Goal: Task Accomplishment & Management: Use online tool/utility

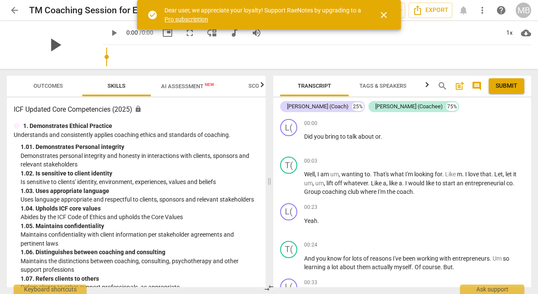
click at [57, 48] on span "play_arrow" at bounding box center [55, 45] width 22 height 22
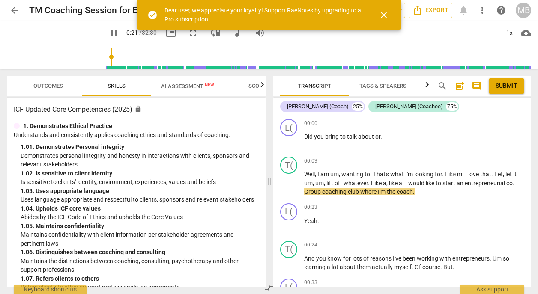
click at [109, 34] on span "pause" at bounding box center [114, 33] width 10 height 10
click at [419, 215] on div "00:23 + Add competency keyboard_arrow_right Yeah ." at bounding box center [414, 218] width 220 height 31
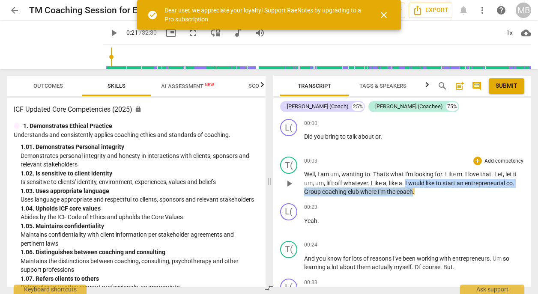
drag, startPoint x: 406, startPoint y: 183, endPoint x: 414, endPoint y: 191, distance: 11.8
click at [414, 191] on p "Well , I am um , wanting to . That's what I'm looking for . Like m . I love tha…" at bounding box center [414, 183] width 220 height 27
click at [430, 179] on icon "button" at bounding box center [433, 180] width 9 height 10
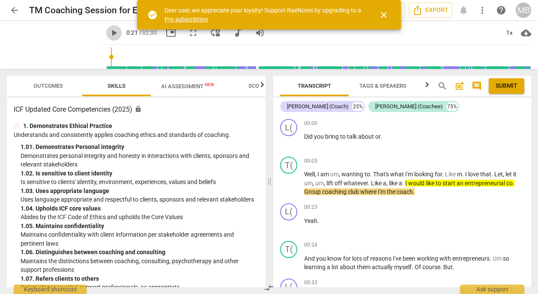
click at [109, 31] on span "play_arrow" at bounding box center [114, 33] width 10 height 10
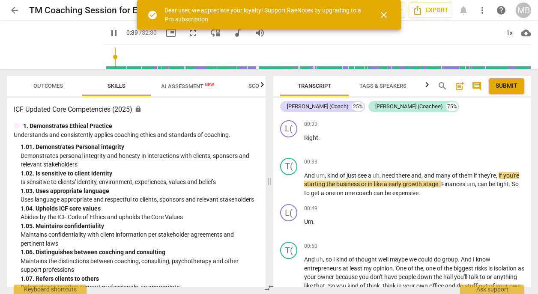
scroll to position [212, 0]
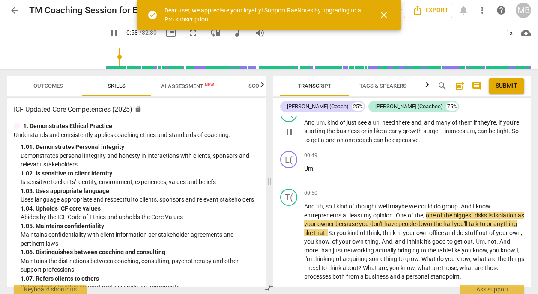
click at [528, 127] on div "T( play_arrow pause 00:33 + Add competency keyboard_arrow_right And um , kind o…" at bounding box center [402, 125] width 258 height 47
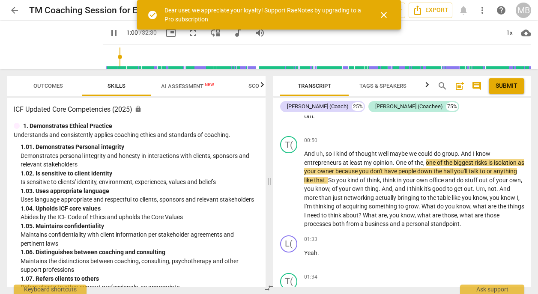
scroll to position [282, 0]
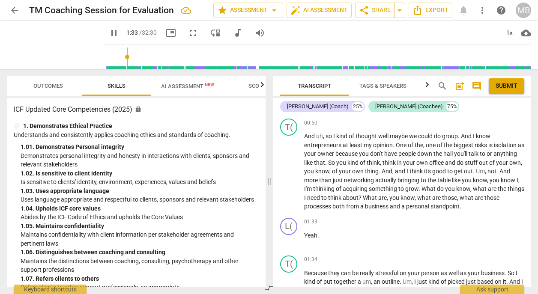
click at [109, 31] on span "pause" at bounding box center [114, 33] width 10 height 10
click at [109, 33] on span "play_arrow" at bounding box center [114, 33] width 10 height 10
click at [109, 33] on span "pause" at bounding box center [114, 33] width 10 height 10
click at [109, 33] on span "play_arrow" at bounding box center [114, 33] width 10 height 10
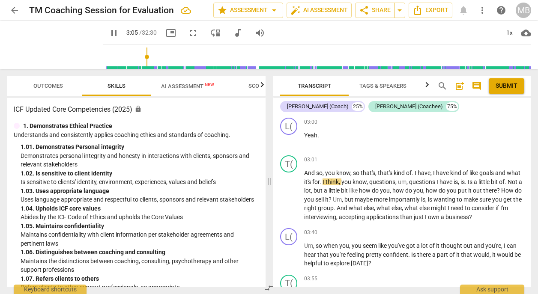
scroll to position [723, 0]
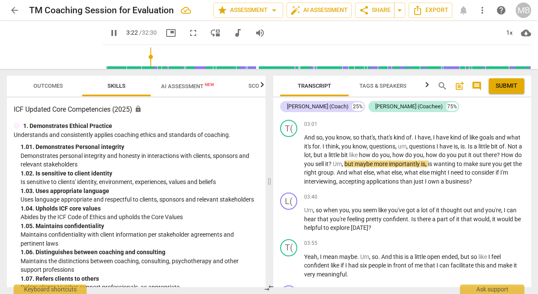
click at [109, 35] on span "pause" at bounding box center [114, 33] width 10 height 10
drag, startPoint x: 451, startPoint y: 157, endPoint x: 373, endPoint y: 163, distance: 79.1
click at [373, 163] on p "And so , you know , so that's , that's kind of . I have , I have kind of like g…" at bounding box center [414, 159] width 220 height 53
click at [391, 154] on icon "button" at bounding box center [392, 153] width 5 height 6
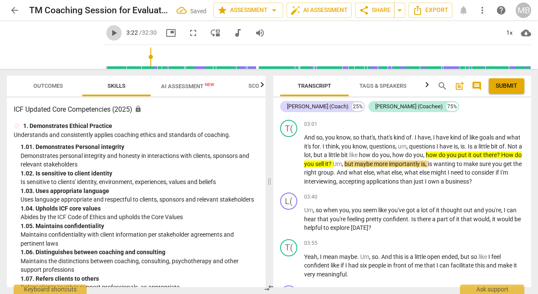
click at [109, 33] on span "play_arrow" at bounding box center [114, 33] width 10 height 10
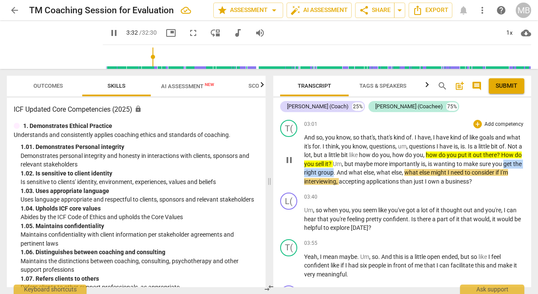
drag, startPoint x: 328, startPoint y: 175, endPoint x: 378, endPoint y: 175, distance: 49.7
click at [378, 175] on p "And so , you know , so that's , that's kind of . I have , I have kind of like g…" at bounding box center [414, 159] width 220 height 53
click at [396, 162] on icon "button" at bounding box center [396, 161] width 5 height 6
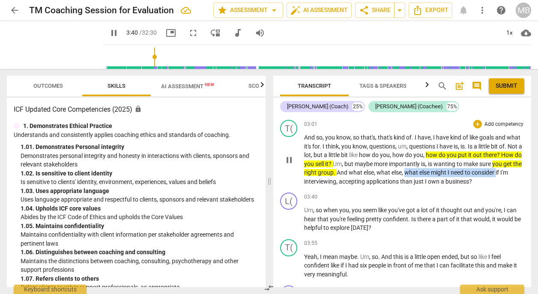
drag, startPoint x: 448, startPoint y: 173, endPoint x: 329, endPoint y: 184, distance: 120.0
click at [329, 184] on p "And so , you know , so that's , that's kind of . I have , I have kind of like g…" at bounding box center [414, 159] width 220 height 53
click at [344, 171] on icon "button" at bounding box center [348, 171] width 9 height 10
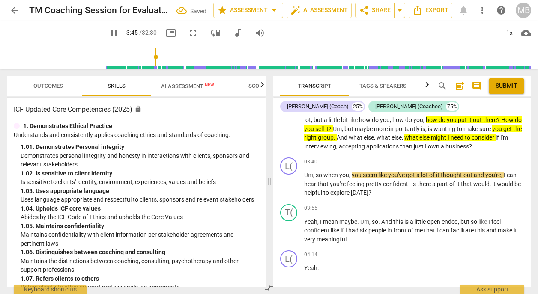
scroll to position [775, 0]
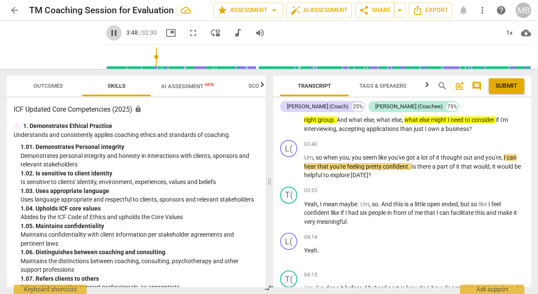
click at [109, 33] on span "pause" at bounding box center [114, 33] width 10 height 10
click at [355, 157] on span "you" at bounding box center [357, 157] width 11 height 7
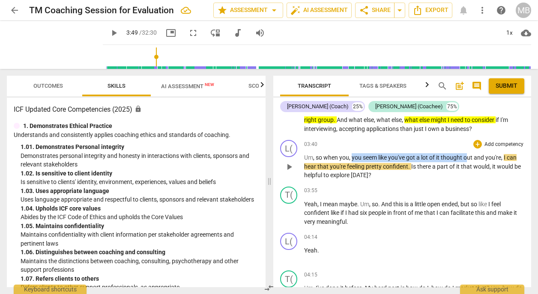
drag, startPoint x: 353, startPoint y: 159, endPoint x: 469, endPoint y: 161, distance: 116.5
click at [469, 161] on p "Um , so when you , you seem like you've got a lot of it thought out and you're …" at bounding box center [414, 166] width 220 height 27
click at [109, 33] on span "play_arrow" at bounding box center [114, 33] width 10 height 10
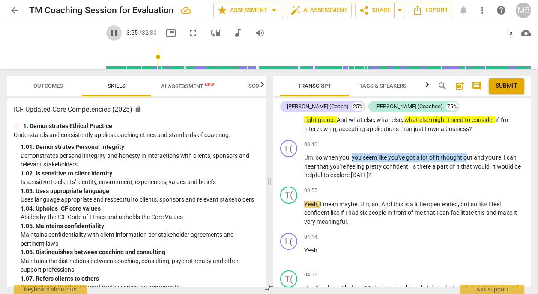
click at [109, 29] on span "pause" at bounding box center [114, 33] width 10 height 10
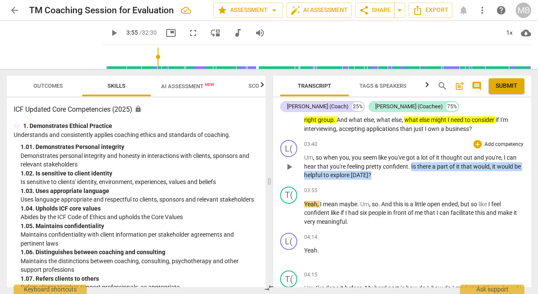
drag, startPoint x: 411, startPoint y: 167, endPoint x: 489, endPoint y: 171, distance: 78.0
click at [109, 32] on span "play_arrow" at bounding box center [114, 33] width 10 height 10
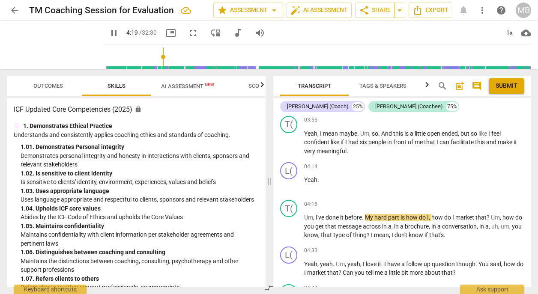
scroll to position [864, 0]
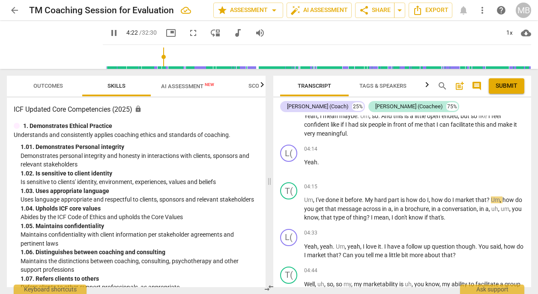
click at [109, 32] on span "pause" at bounding box center [114, 33] width 10 height 10
drag, startPoint x: 433, startPoint y: 200, endPoint x: 492, endPoint y: 198, distance: 58.7
click at [492, 198] on p "Um , I've done it before . My hard part is how do I , how do I market that ? Um…" at bounding box center [414, 209] width 220 height 27
click at [511, 186] on icon "button" at bounding box center [510, 187] width 5 height 6
click at [109, 31] on span "play_arrow" at bounding box center [114, 33] width 10 height 10
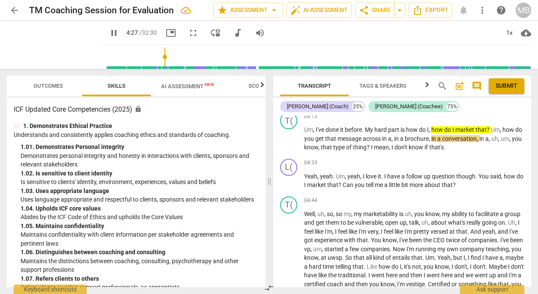
scroll to position [952, 0]
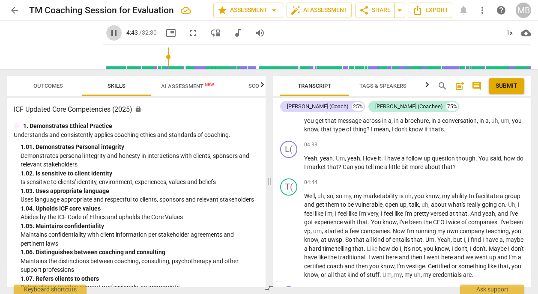
click at [109, 34] on span "pause" at bounding box center [114, 33] width 10 height 10
click at [384, 166] on span "me" at bounding box center [379, 167] width 9 height 7
click at [478, 157] on span "." at bounding box center [476, 158] width 3 height 7
drag, startPoint x: 478, startPoint y: 157, endPoint x: 350, endPoint y: 164, distance: 127.9
click at [350, 164] on p "Yeah , yeah . Um , yeah , I love it . I have a follow up question though . You …" at bounding box center [414, 163] width 220 height 18
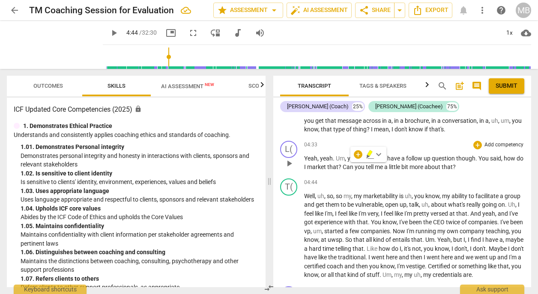
click at [490, 146] on p "Add competency" at bounding box center [504, 145] width 41 height 8
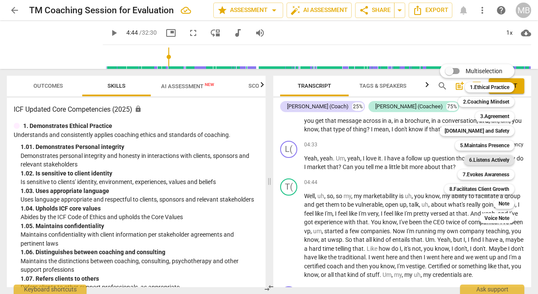
click at [490, 160] on b "6.Listens Actively" at bounding box center [489, 160] width 40 height 10
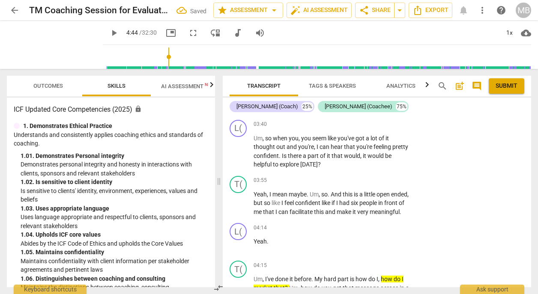
scroll to position [1186, 0]
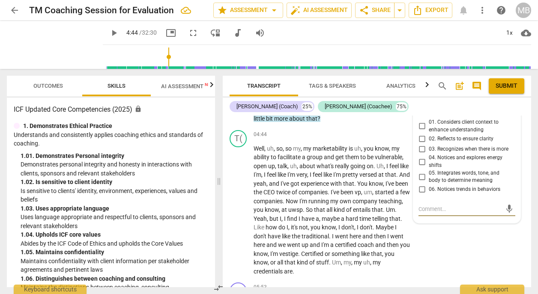
click at [109, 34] on span "play_arrow" at bounding box center [114, 33] width 10 height 10
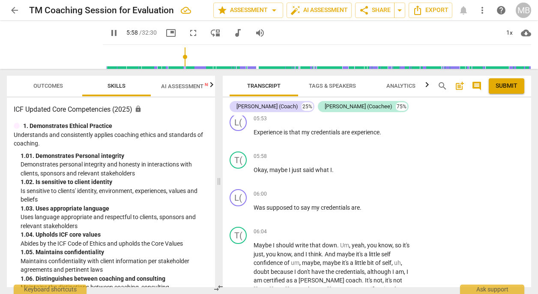
scroll to position [1314, 0]
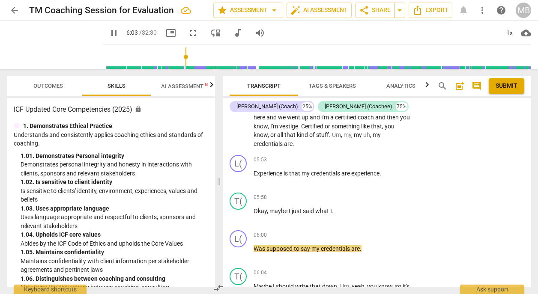
click at [109, 30] on span "pause" at bounding box center [114, 33] width 10 height 10
drag, startPoint x: 302, startPoint y: 164, endPoint x: 382, endPoint y: 166, distance: 79.3
click at [382, 169] on p "Experience is that my credentials are experience ." at bounding box center [332, 173] width 157 height 9
click at [401, 152] on icon "button" at bounding box center [400, 152] width 5 height 6
click at [109, 30] on span "play_arrow" at bounding box center [114, 33] width 10 height 10
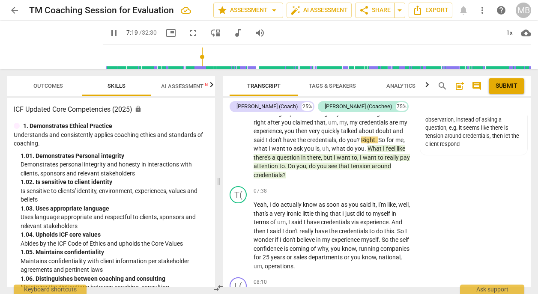
scroll to position [1519, 0]
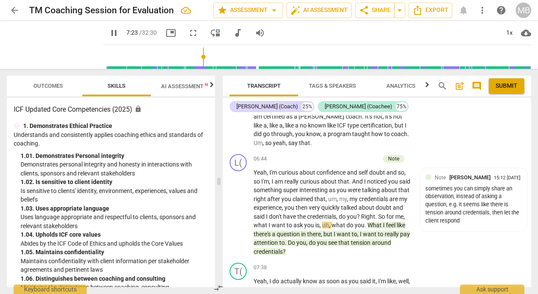
click at [109, 31] on span "pause" at bounding box center [114, 33] width 10 height 10
type input "444"
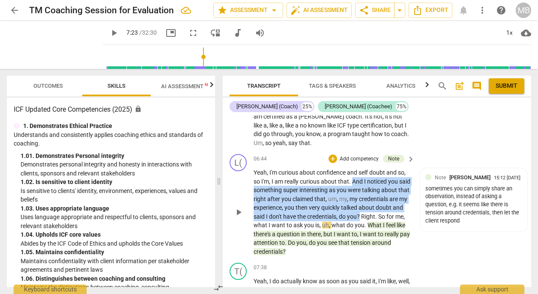
drag, startPoint x: 353, startPoint y: 171, endPoint x: 406, endPoint y: 204, distance: 62.2
click at [406, 204] on p "Yeah , I'm curious about confidence and self doubt and so , so I'm , I am reall…" at bounding box center [332, 212] width 157 height 88
click at [362, 155] on p "Add competency" at bounding box center [359, 159] width 41 height 8
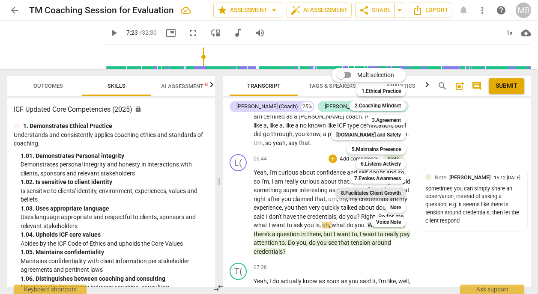
click at [388, 195] on b "8.Facilitates Client Growth" at bounding box center [371, 193] width 60 height 10
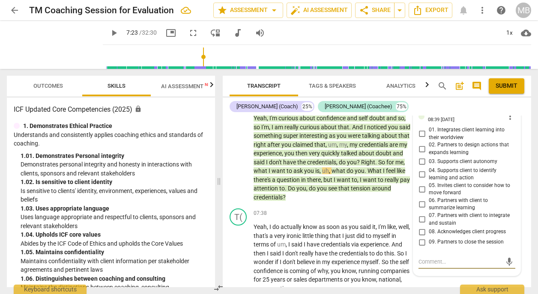
scroll to position [1490, 0]
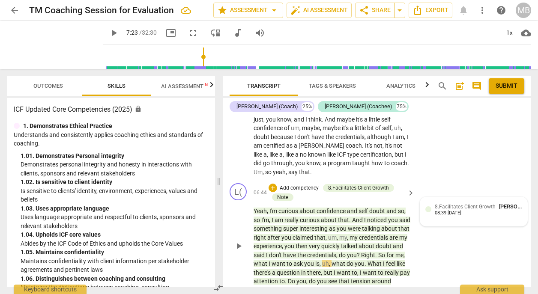
click at [451, 204] on span "8.Facilitates Client Growth" at bounding box center [465, 207] width 61 height 6
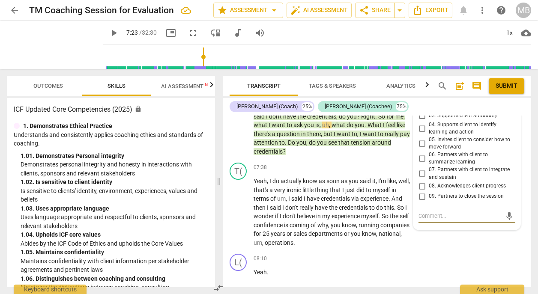
scroll to position [1542, 0]
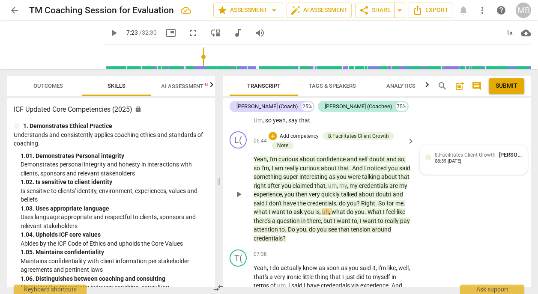
click at [488, 152] on span "8.Facilitates Client Growth" at bounding box center [465, 155] width 61 height 6
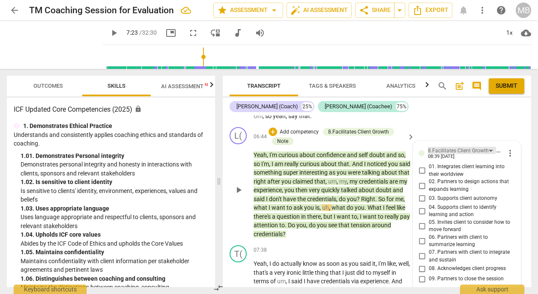
click at [484, 147] on div "8.Facilitates Client Growth" at bounding box center [458, 151] width 61 height 8
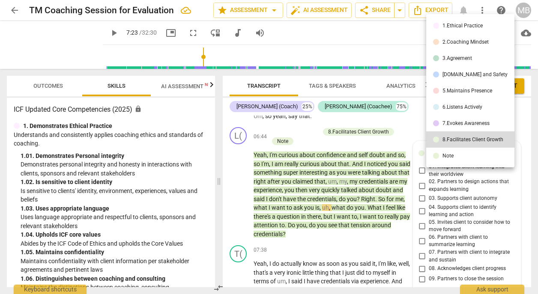
click at [476, 124] on div "7.Evokes Awareness" at bounding box center [465, 123] width 47 height 5
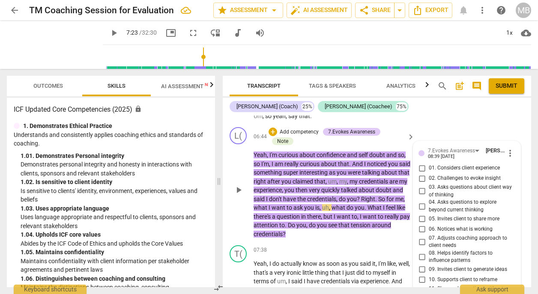
click at [423, 173] on input "02. Challenges to evoke insight" at bounding box center [422, 178] width 14 height 10
checkbox input "true"
click at [422, 186] on input "03. Asks questions about client way of thinking" at bounding box center [422, 191] width 14 height 10
checkbox input "true"
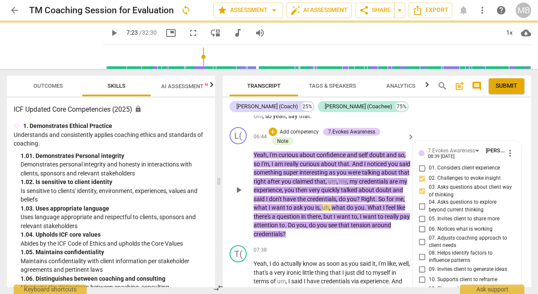
click at [421, 201] on input "04. Asks questions to explore beyond current thinking" at bounding box center [422, 206] width 14 height 10
checkbox input "true"
click at [420, 214] on input "05. Invites client to share more" at bounding box center [422, 219] width 14 height 10
checkbox input "true"
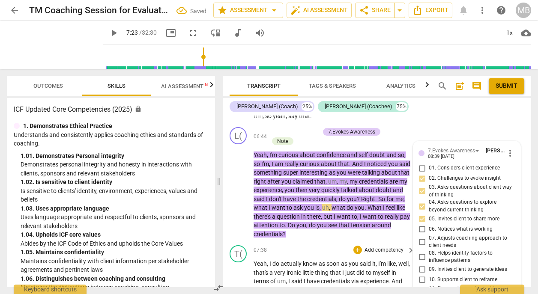
click at [379, 247] on p "Add competency" at bounding box center [384, 251] width 41 height 8
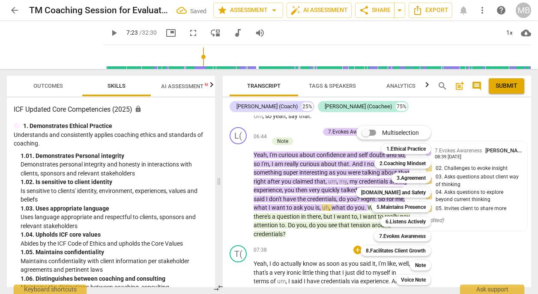
click at [296, 235] on div at bounding box center [269, 147] width 538 height 294
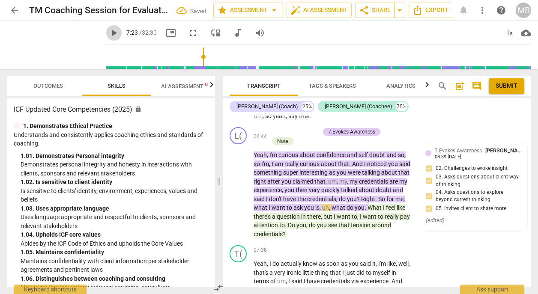
click at [109, 30] on span "play_arrow" at bounding box center [114, 33] width 10 height 10
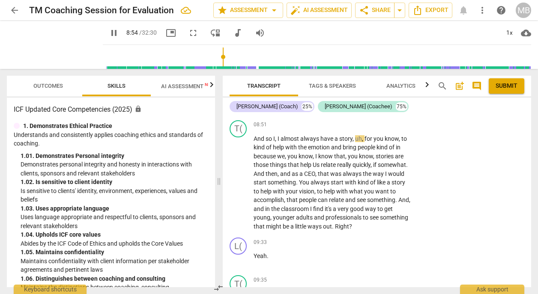
scroll to position [2035, 0]
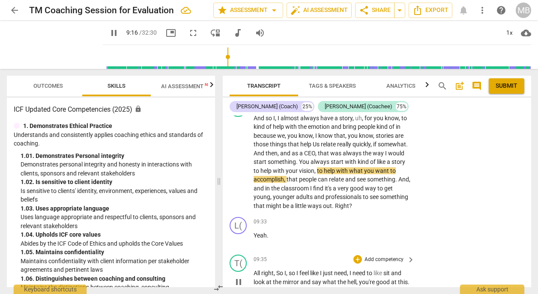
click at [261, 270] on span "All" at bounding box center [258, 273] width 8 height 7
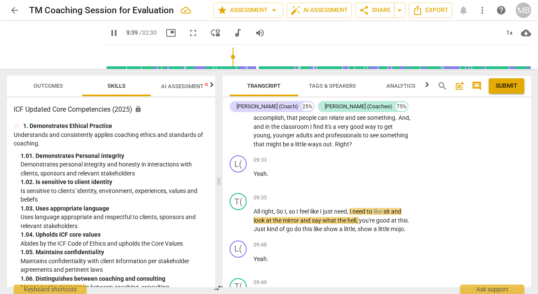
scroll to position [2117, 0]
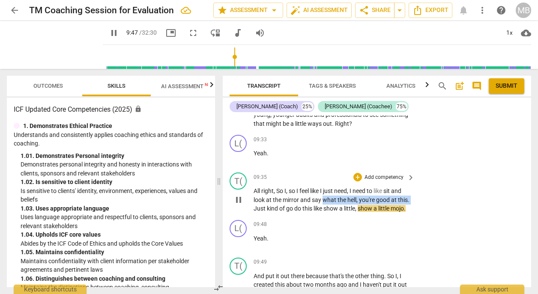
drag, startPoint x: 322, startPoint y: 179, endPoint x: 266, endPoint y: 191, distance: 57.2
click at [266, 191] on p "All right , So I , so I feel like I just need , I need to like sit and look at …" at bounding box center [332, 200] width 157 height 27
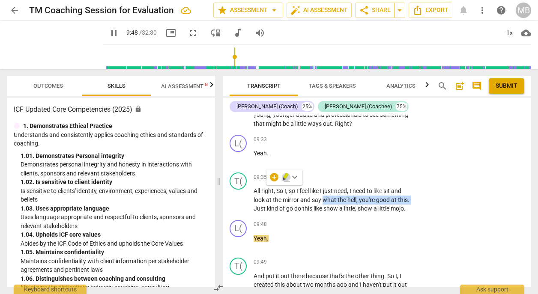
click at [285, 176] on icon "button" at bounding box center [285, 176] width 5 height 6
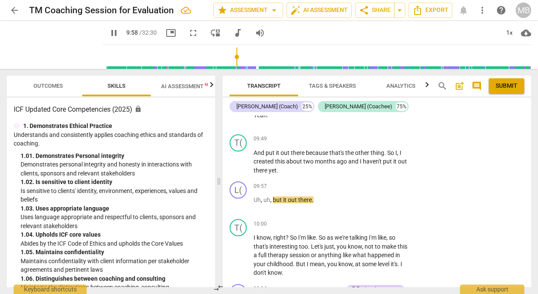
scroll to position [2261, 0]
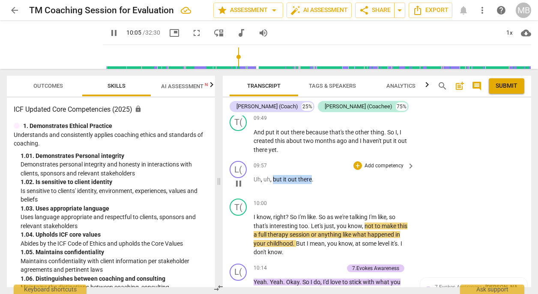
drag, startPoint x: 272, startPoint y: 167, endPoint x: 312, endPoint y: 170, distance: 39.5
click at [312, 175] on p "Uh , uh , but it out there ." at bounding box center [332, 179] width 157 height 9
click at [373, 162] on p "Add competency" at bounding box center [384, 166] width 41 height 8
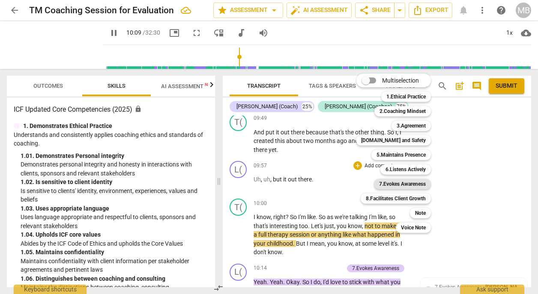
click at [412, 182] on b "7.Evokes Awareness" at bounding box center [402, 184] width 47 height 10
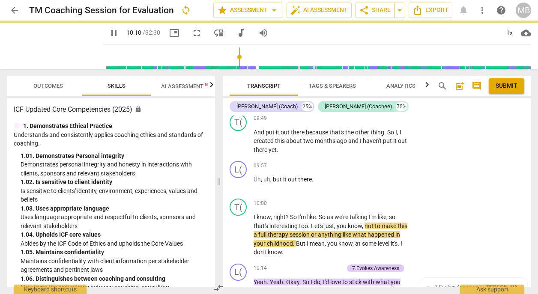
type input "611"
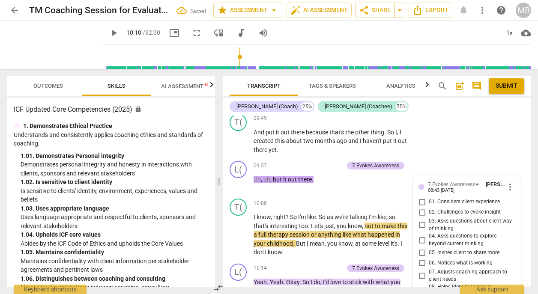
scroll to position [2392, 0]
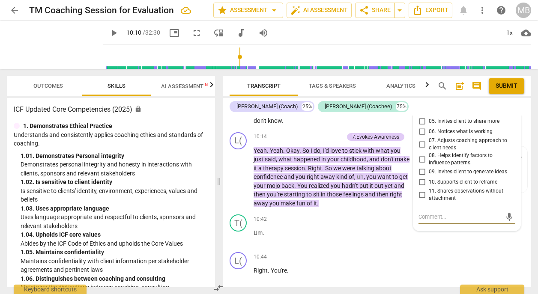
click at [420, 177] on input "10. Supports client to reframe" at bounding box center [422, 182] width 14 height 10
checkbox input "true"
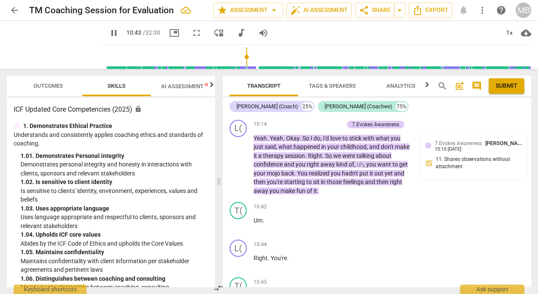
scroll to position [2425, 0]
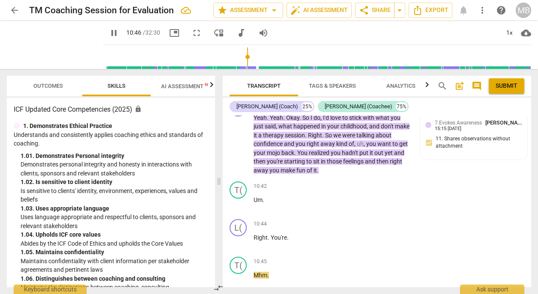
click at [109, 31] on span "pause" at bounding box center [114, 33] width 10 height 10
type input "647"
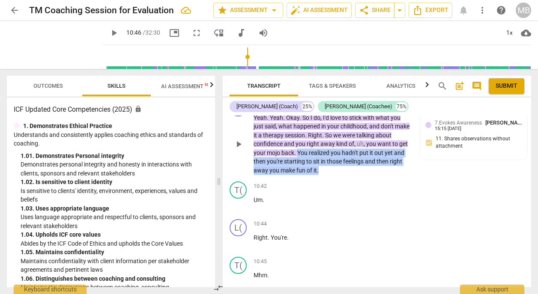
drag, startPoint x: 299, startPoint y: 136, endPoint x: 320, endPoint y: 152, distance: 27.2
click at [320, 152] on p "Yeah . Yeah . Okay . So I do , I'd love to stick with what you just said , what…" at bounding box center [332, 145] width 157 height 62
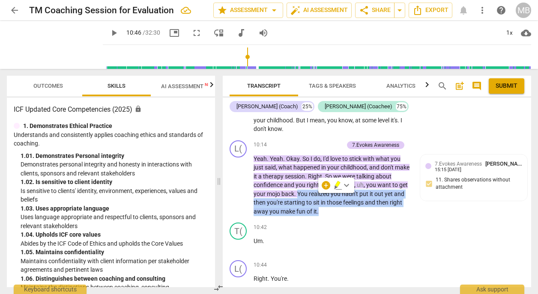
scroll to position [2364, 0]
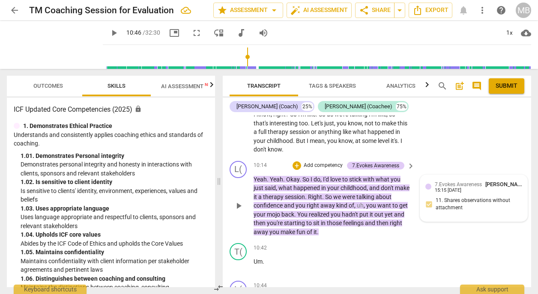
click at [450, 182] on span "7.Evokes Awareness" at bounding box center [458, 185] width 47 height 6
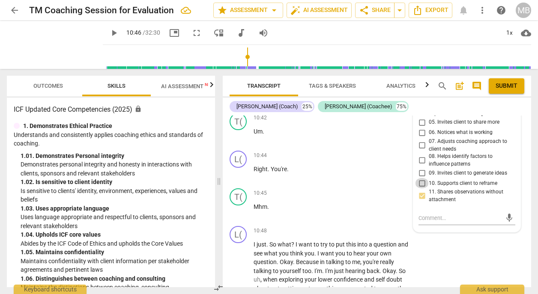
click at [419, 178] on input "10. Supports client to reframe" at bounding box center [422, 183] width 14 height 10
checkbox input "true"
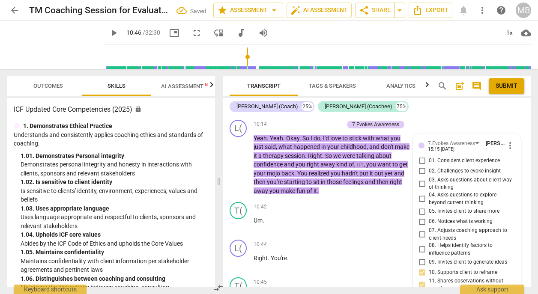
scroll to position [2405, 0]
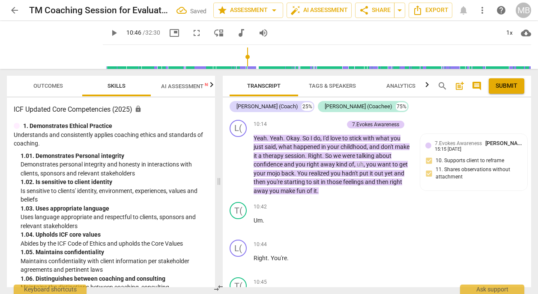
click at [454, 140] on span "7.Evokes Awareness" at bounding box center [458, 143] width 47 height 6
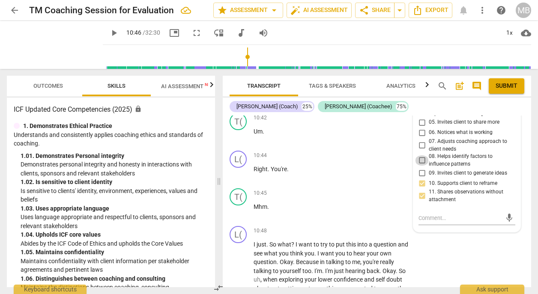
click at [421, 155] on input "08. Helps identify factors to influence patterns" at bounding box center [422, 160] width 14 height 10
checkbox input "true"
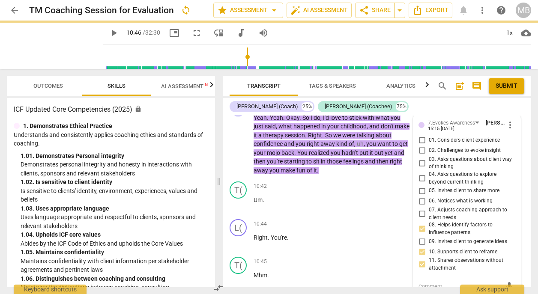
scroll to position [2405, 0]
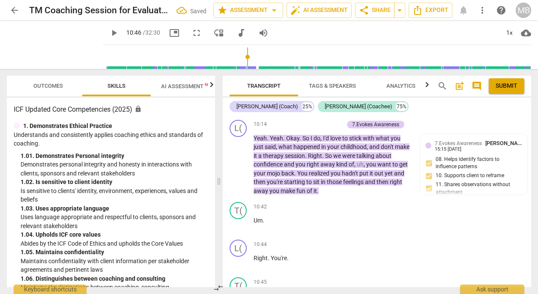
click at [473, 140] on span "7.Evokes Awareness" at bounding box center [458, 143] width 47 height 6
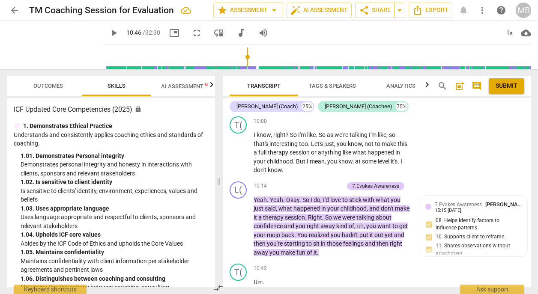
scroll to position [0, 0]
click at [465, 202] on span "7.Evokes Awareness" at bounding box center [458, 205] width 47 height 6
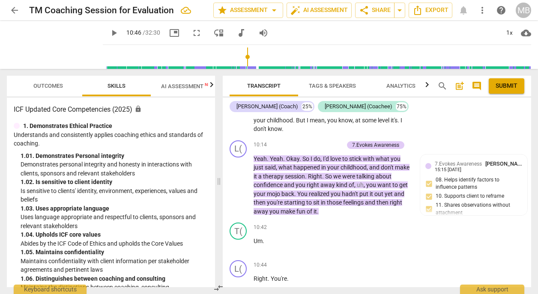
click at [455, 161] on span "7.Evokes Awareness" at bounding box center [458, 164] width 47 height 6
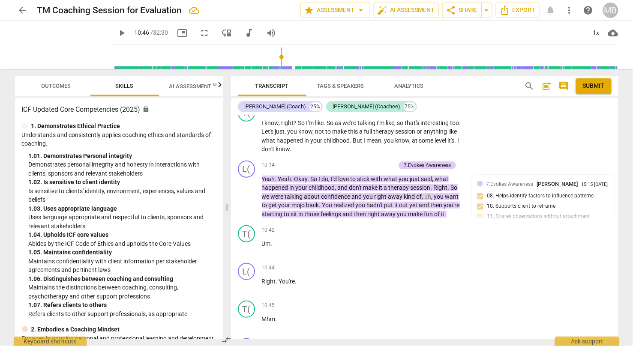
click at [514, 181] on span "7.Evokes Awareness" at bounding box center [509, 184] width 47 height 6
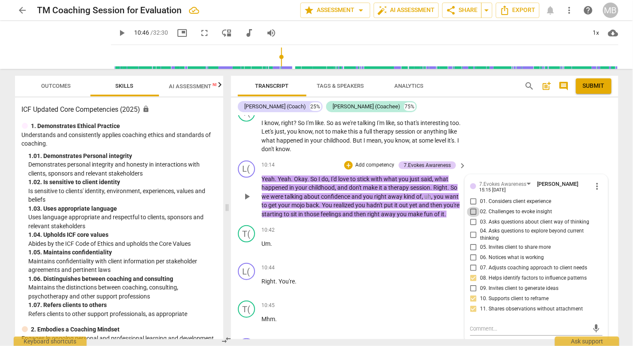
click at [472, 207] on input "02. Challenges to evoke insight" at bounding box center [473, 212] width 14 height 10
checkbox input "true"
click at [473, 230] on input "04. Asks questions to explore beyond current thinking" at bounding box center [473, 235] width 14 height 10
checkbox input "true"
click at [117, 30] on span "play_arrow" at bounding box center [122, 33] width 10 height 10
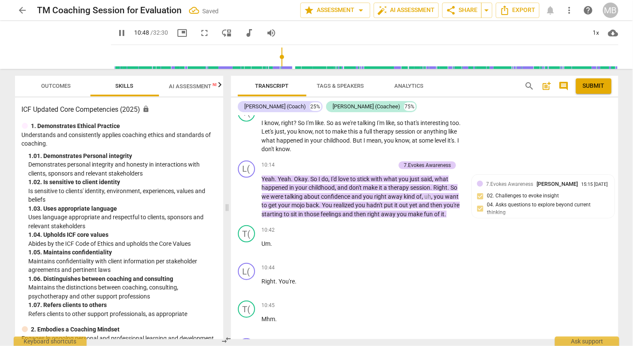
scroll to position [2298, 0]
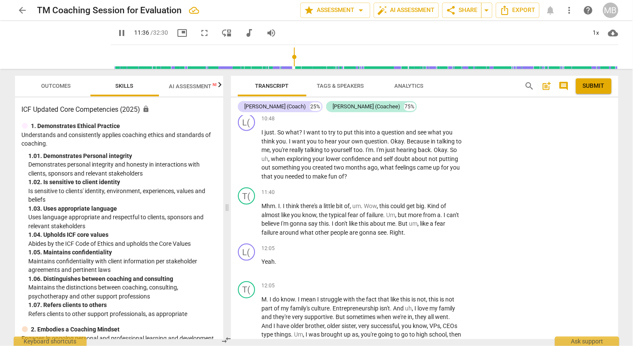
click at [117, 31] on span "pause" at bounding box center [122, 33] width 10 height 10
click at [117, 29] on span "play_arrow" at bounding box center [122, 33] width 10 height 10
drag, startPoint x: 615, startPoint y: 188, endPoint x: 616, endPoint y: 193, distance: 4.7
click at [538, 193] on div "L( play_arrow pause 00:00 + Add competency keyboard_arrow_right Did you bring t…" at bounding box center [424, 228] width 387 height 224
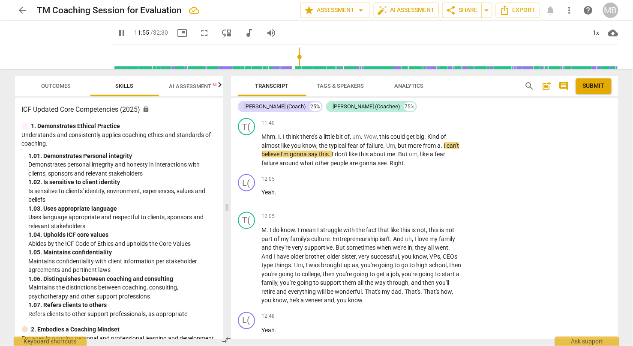
scroll to position [2384, 0]
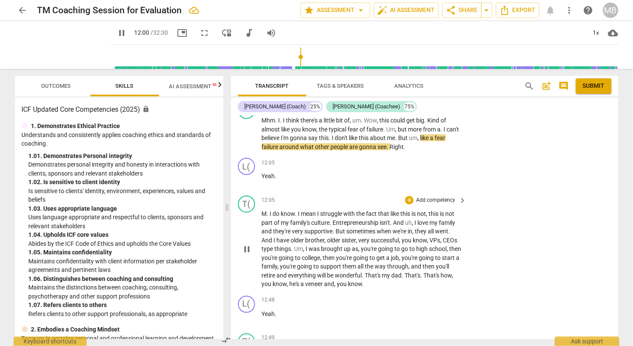
click at [281, 211] on span "know" at bounding box center [288, 214] width 14 height 7
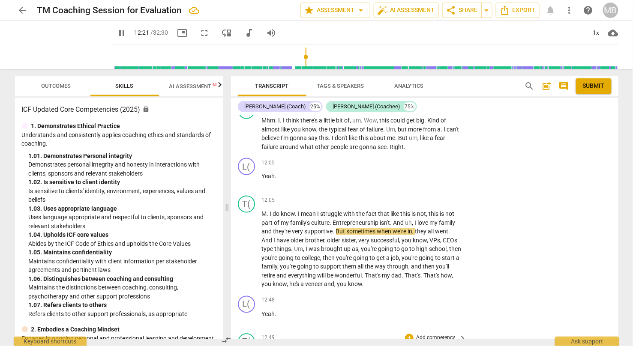
click at [269, 294] on span "And" at bounding box center [268, 352] width 12 height 7
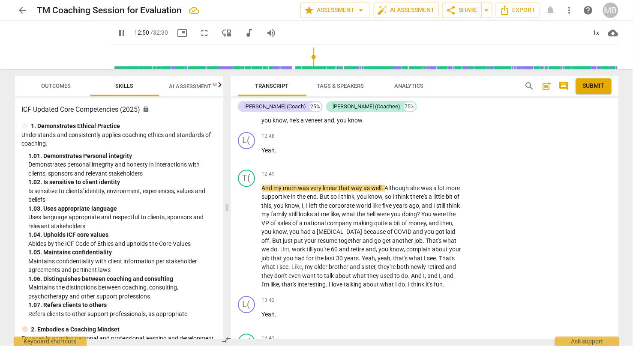
scroll to position [2563, 0]
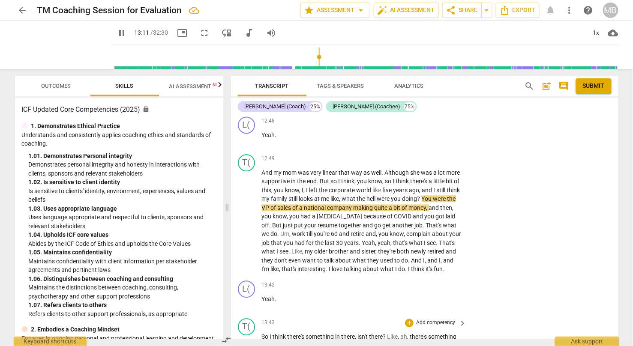
click at [538, 200] on div "L( play_arrow pause 00:00 + Add competency keyboard_arrow_right Did you bring t…" at bounding box center [424, 228] width 387 height 224
click at [278, 294] on span "think" at bounding box center [280, 336] width 15 height 7
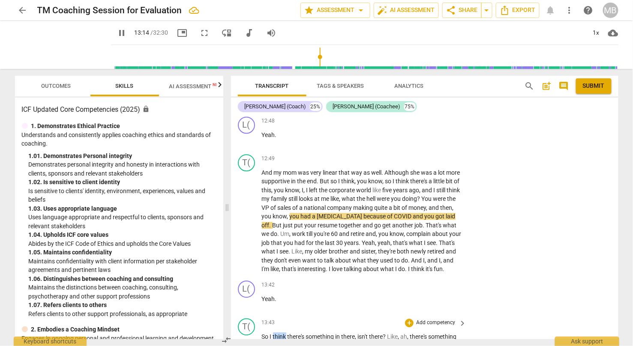
click at [278, 294] on span "think" at bounding box center [280, 336] width 15 height 7
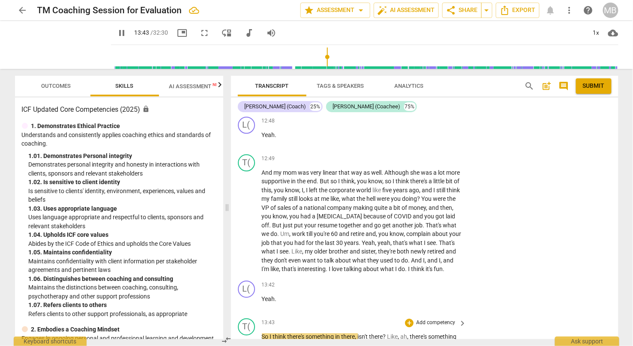
click at [278, 294] on span "think" at bounding box center [280, 336] width 15 height 7
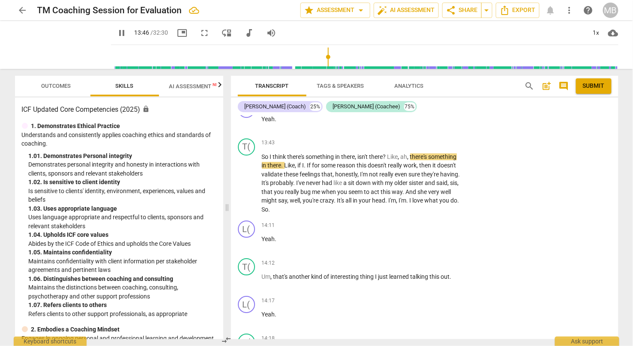
scroll to position [2743, 0]
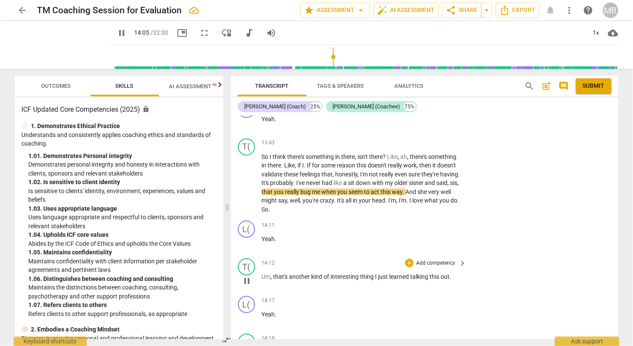
click at [301, 273] on span "another" at bounding box center [300, 276] width 22 height 7
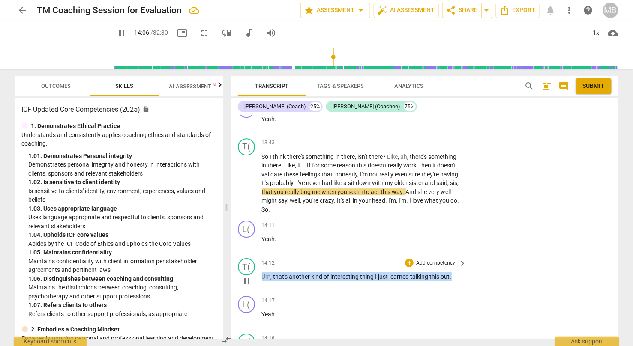
click at [301, 273] on span "another" at bounding box center [300, 276] width 22 height 7
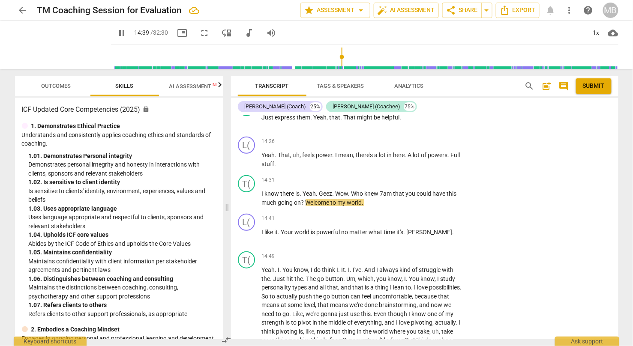
scroll to position [3070, 0]
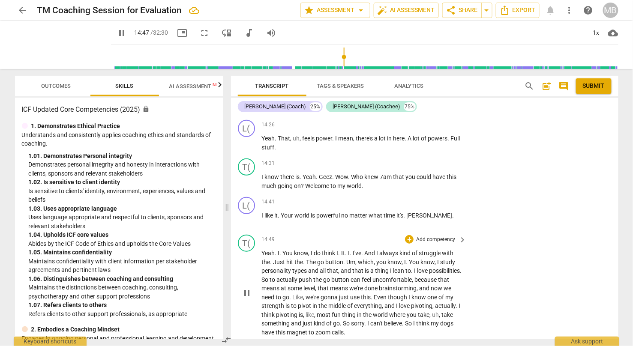
click at [294, 250] on span "know" at bounding box center [301, 253] width 14 height 7
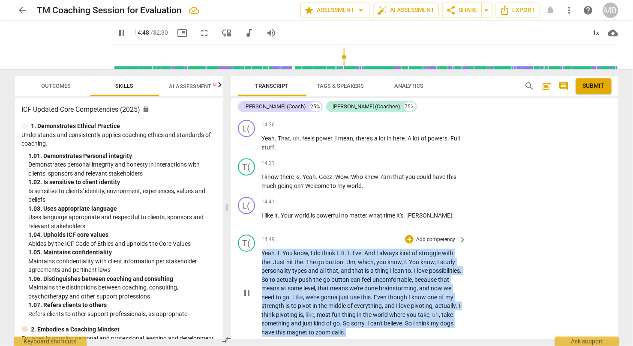
click at [294, 250] on span "know" at bounding box center [301, 253] width 14 height 7
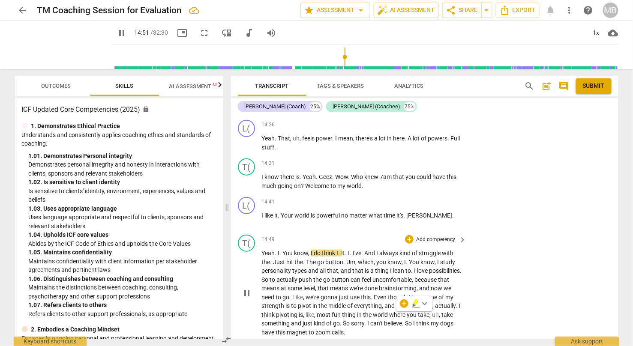
click at [298, 250] on span "know" at bounding box center [301, 253] width 14 height 7
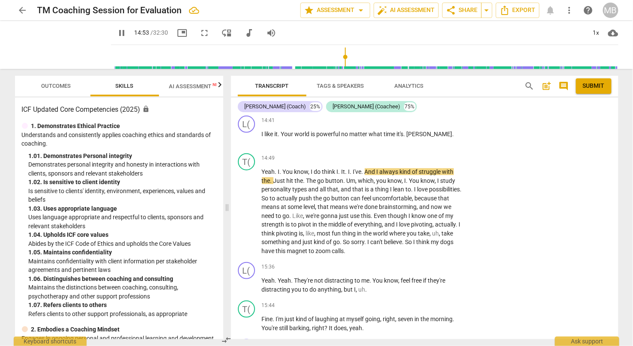
scroll to position [3168, 0]
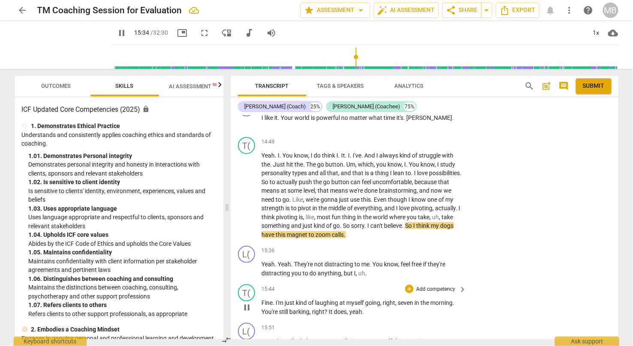
click at [301, 294] on span "kind" at bounding box center [302, 302] width 12 height 7
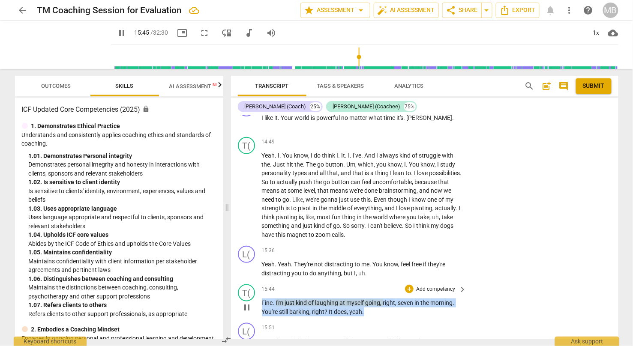
click at [301, 294] on span "kind" at bounding box center [302, 302] width 12 height 7
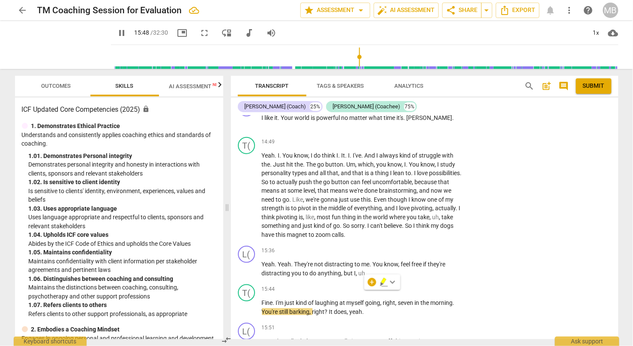
click at [538, 219] on div "L( play_arrow pause 00:00 + Add competency keyboard_arrow_right Did you bring t…" at bounding box center [424, 228] width 387 height 224
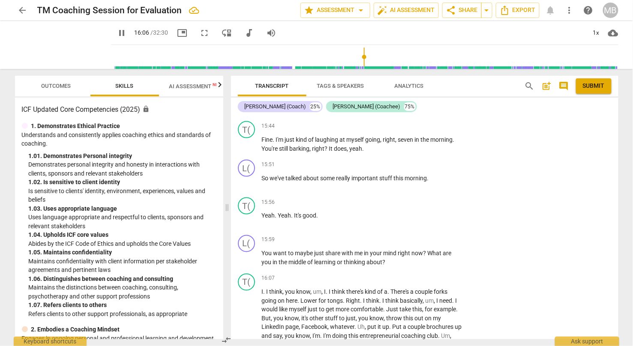
scroll to position [3348, 0]
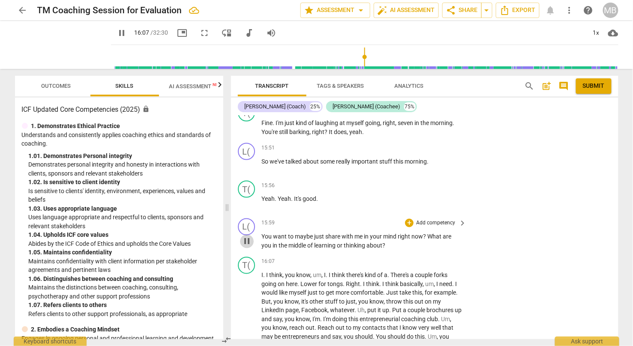
click at [246, 236] on span "pause" at bounding box center [247, 241] width 10 height 10
type input "967"
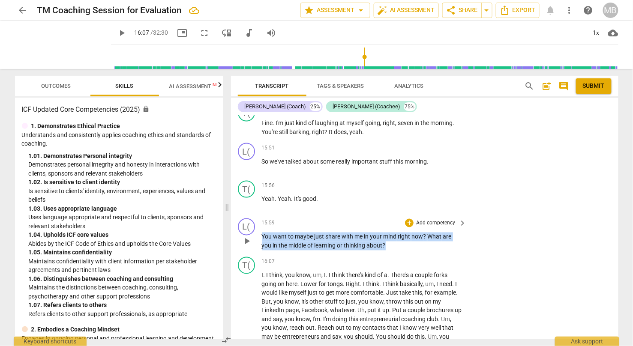
drag, startPoint x: 262, startPoint y: 217, endPoint x: 392, endPoint y: 227, distance: 131.0
click at [392, 233] on p "You want to maybe just share with me in your mind right now ? What are you in t…" at bounding box center [362, 242] width 200 height 18
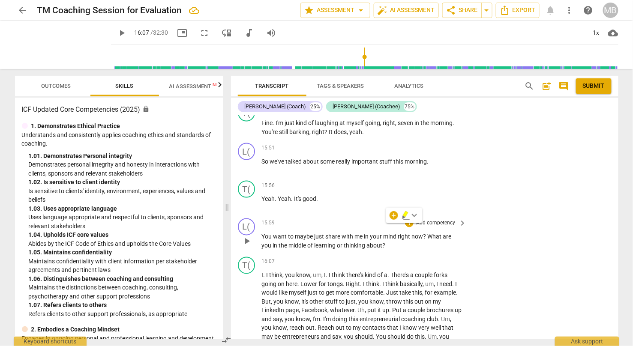
click at [430, 220] on p "Add competency" at bounding box center [435, 224] width 41 height 8
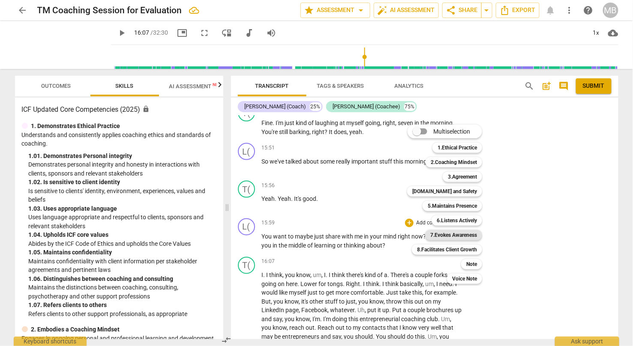
click at [463, 231] on b "7.Evokes Awareness" at bounding box center [453, 235] width 47 height 10
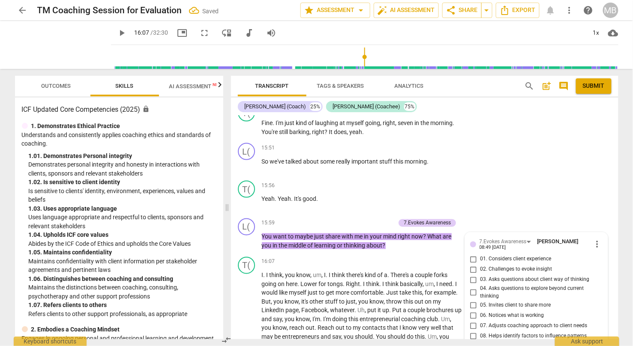
scroll to position [3487, 0]
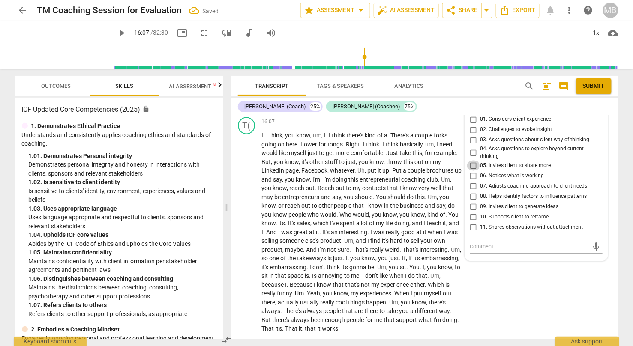
click at [473, 161] on input "05. Invites client to share more" at bounding box center [473, 166] width 14 height 10
checkbox input "false"
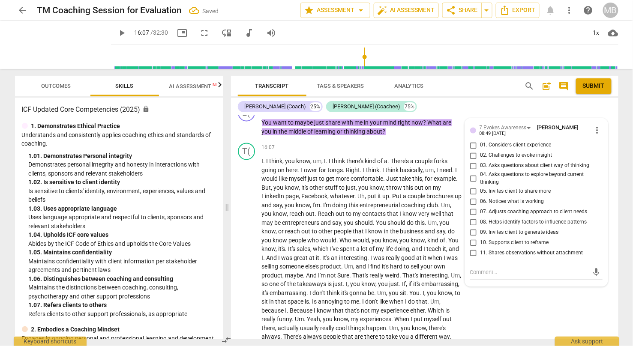
scroll to position [3429, 0]
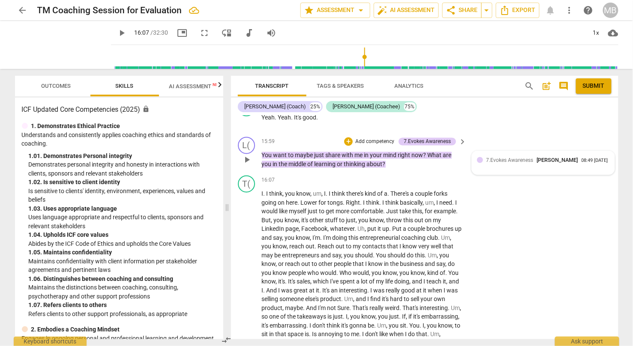
click at [530, 158] on span "7.Evokes Awareness" at bounding box center [509, 161] width 47 height 6
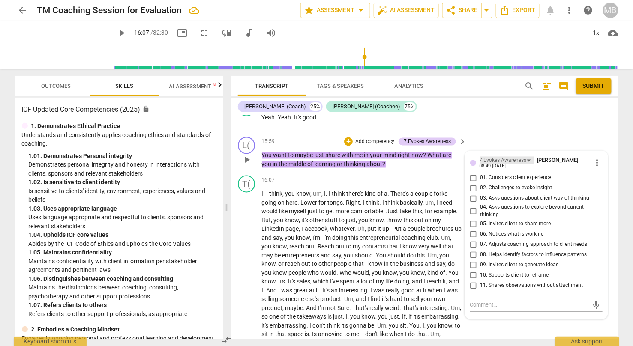
click at [528, 157] on div "7.Evokes Awareness" at bounding box center [506, 160] width 54 height 7
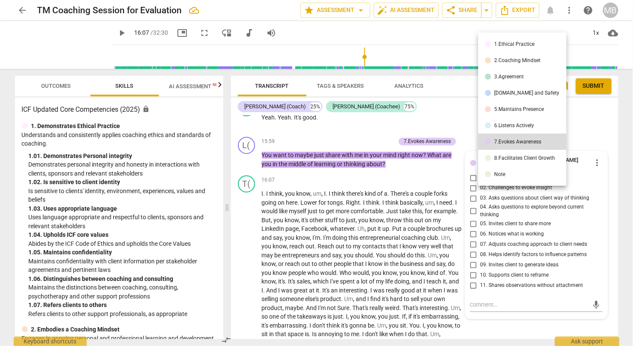
click at [521, 155] on div "8.Facilitates Client Growth" at bounding box center [524, 157] width 61 height 5
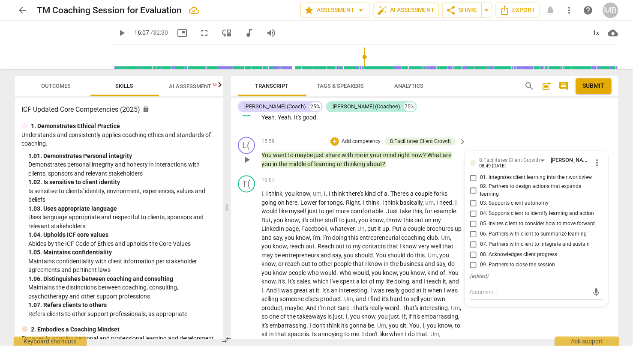
click at [472, 229] on input "06. Partners with client to summarize learning" at bounding box center [473, 234] width 14 height 10
checkbox input "true"
click at [117, 30] on span "play_arrow" at bounding box center [122, 33] width 10 height 10
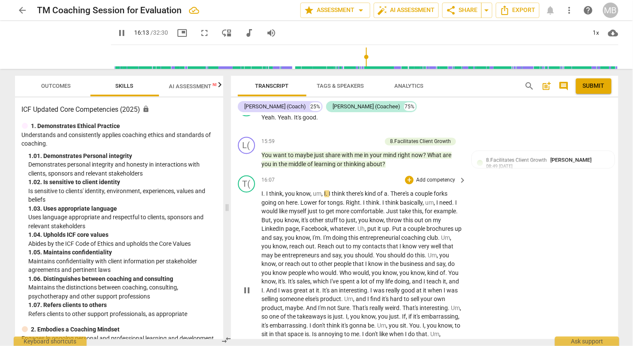
click at [538, 227] on div "T( play_arrow pause 16:07 + Add competency keyboard_arrow_right I . I think , y…" at bounding box center [424, 283] width 387 height 223
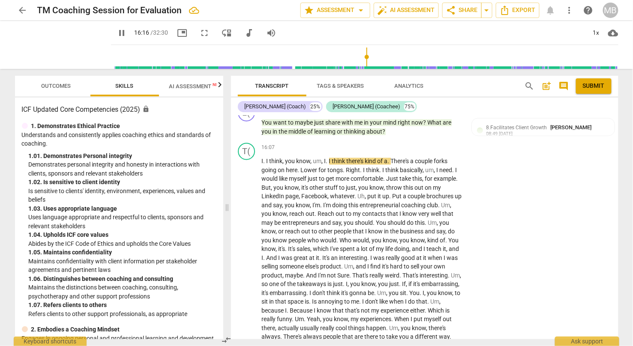
scroll to position [3494, 0]
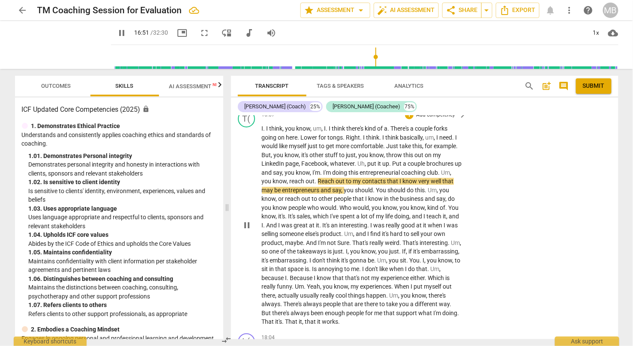
click at [353, 205] on span "Who" at bounding box center [346, 208] width 13 height 7
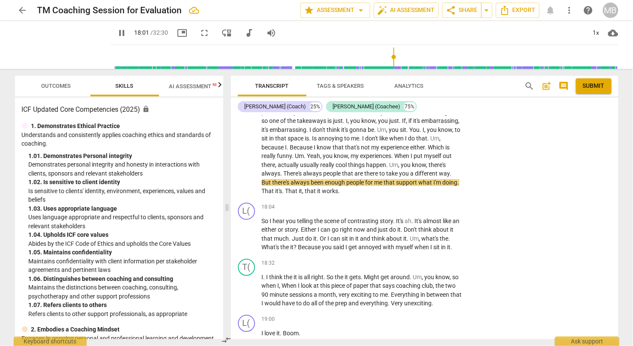
scroll to position [3625, 0]
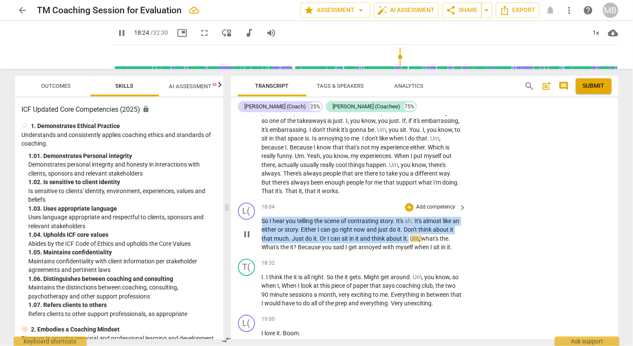
drag, startPoint x: 262, startPoint y: 195, endPoint x: 413, endPoint y: 211, distance: 152.0
click at [413, 217] on p "So I hear you telling the scene of contrasting story . It's ah . It's almost li…" at bounding box center [362, 234] width 200 height 35
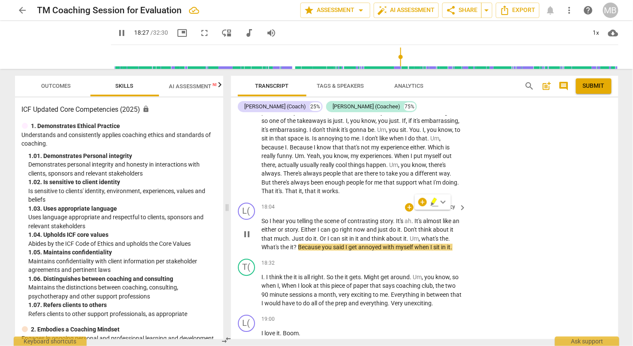
click at [424, 203] on p "Add competency" at bounding box center [435, 207] width 41 height 8
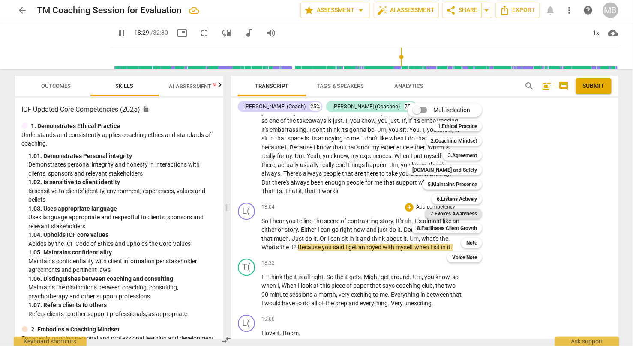
click at [452, 215] on b "7.Evokes Awareness" at bounding box center [453, 214] width 47 height 10
type input "1110"
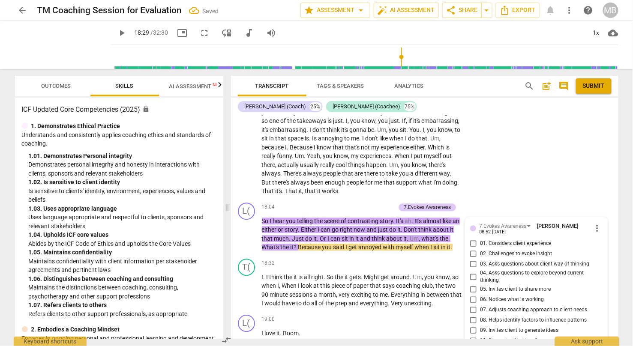
scroll to position [3743, 0]
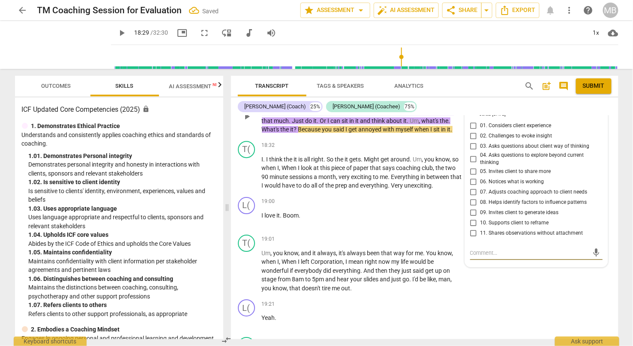
click at [472, 167] on input "05. Invites client to share more" at bounding box center [473, 172] width 14 height 10
checkbox input "true"
click at [473, 197] on input "08. Helps identify factors to influence patterns" at bounding box center [473, 202] width 14 height 10
checkbox input "true"
click at [473, 228] on input "11. Shares observations without attachment" at bounding box center [473, 233] width 14 height 10
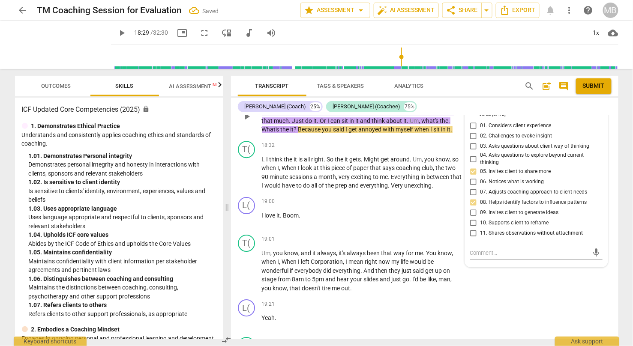
checkbox input "true"
click at [296, 182] on span "have" at bounding box center [289, 185] width 14 height 7
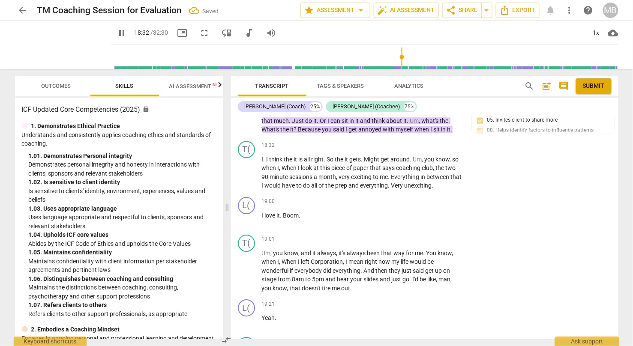
click at [538, 232] on div "L( play_arrow pause 00:00 + Add competency keyboard_arrow_right Did you bring t…" at bounding box center [424, 228] width 387 height 224
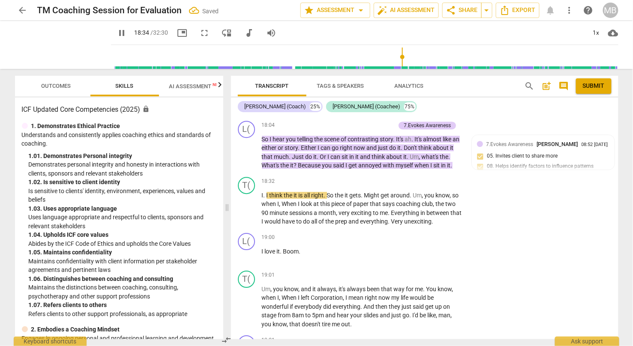
scroll to position [3690, 0]
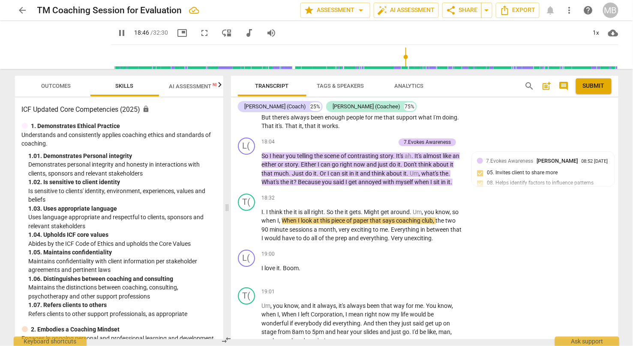
click at [538, 236] on div "L( play_arrow pause 00:00 + Add competency keyboard_arrow_right Did you bring t…" at bounding box center [424, 228] width 387 height 224
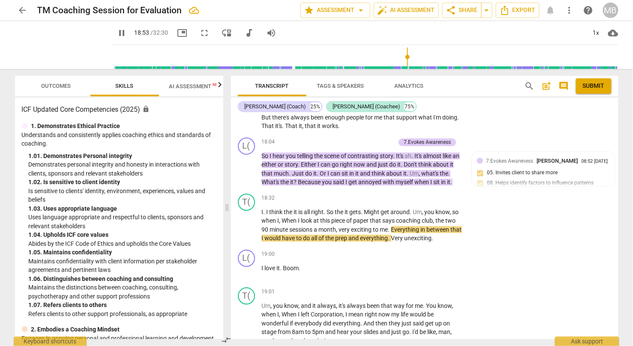
click at [538, 236] on div "L( play_arrow pause 00:00 + Add competency keyboard_arrow_right Did you bring t…" at bounding box center [424, 228] width 387 height 224
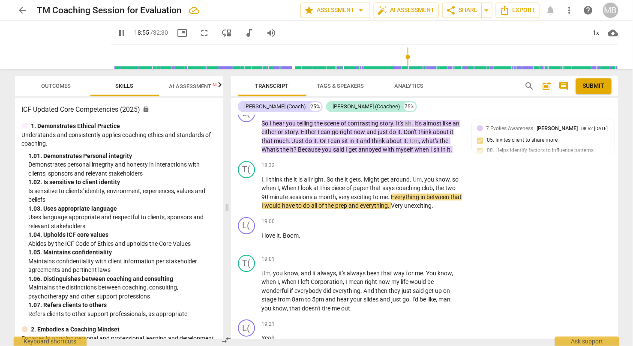
scroll to position [3756, 0]
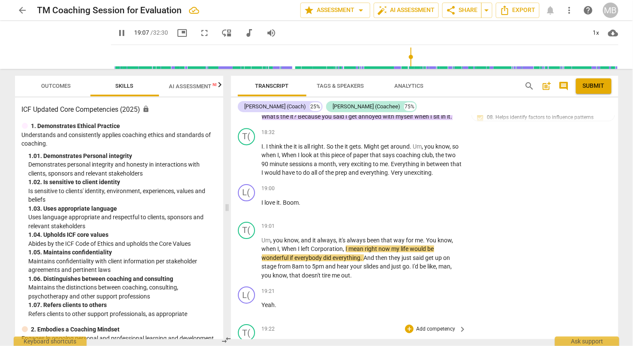
click at [280, 294] on span "tires" at bounding box center [283, 342] width 13 height 7
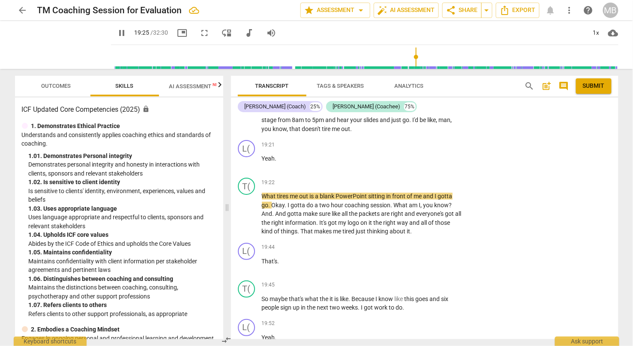
scroll to position [3919, 0]
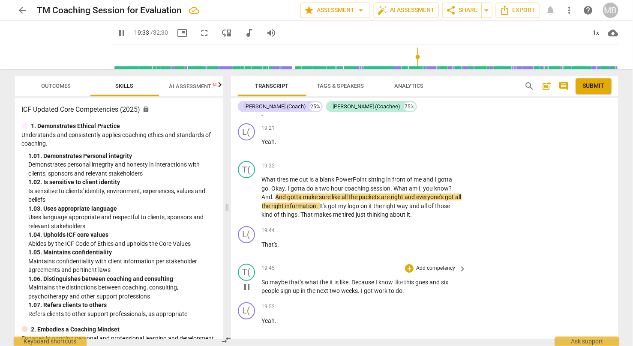
click at [293, 287] on span "up" at bounding box center [297, 290] width 8 height 7
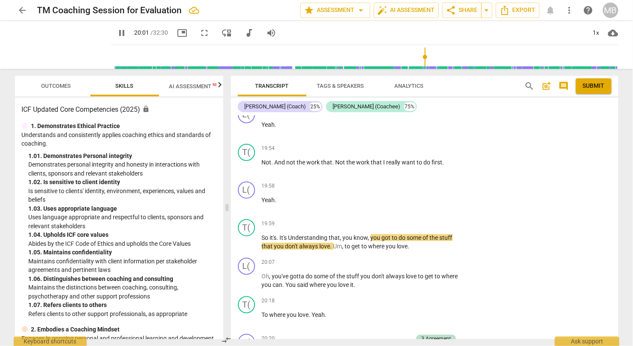
scroll to position [4131, 0]
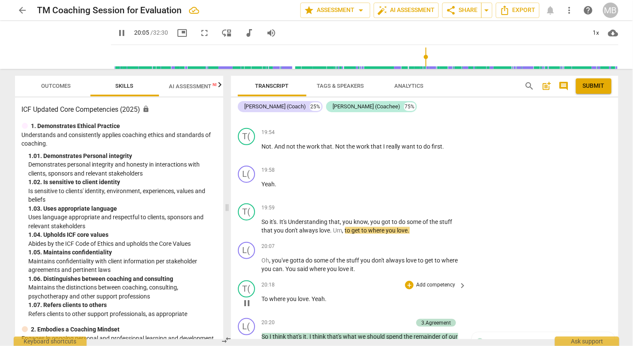
click at [538, 277] on div "T( play_arrow pause 20:18 + Add competency keyboard_arrow_right To where you lo…" at bounding box center [424, 296] width 387 height 38
click at [538, 250] on div "L( play_arrow pause 00:00 + Add competency keyboard_arrow_right Did you bring t…" at bounding box center [424, 228] width 387 height 224
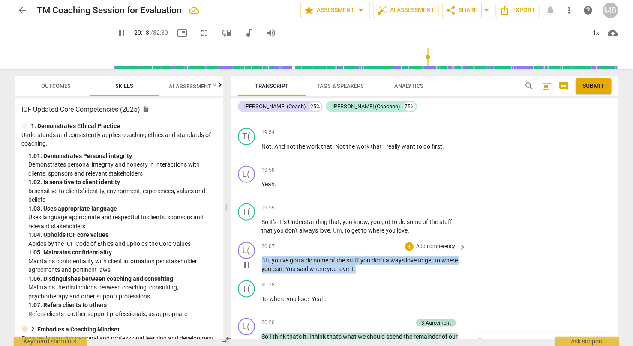
drag, startPoint x: 262, startPoint y: 229, endPoint x: 357, endPoint y: 239, distance: 95.6
click at [357, 256] on p "Oh , you've gotta do some of the stuff you don't always love to get to where yo…" at bounding box center [362, 265] width 200 height 18
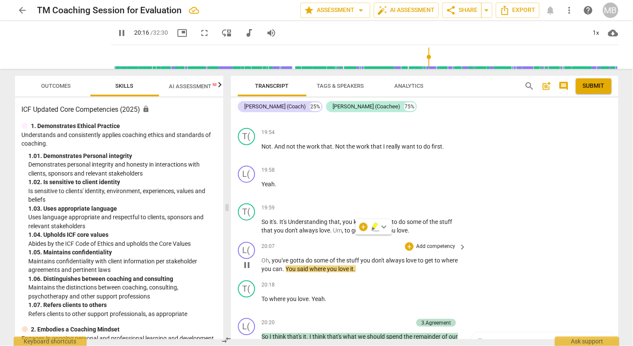
click at [422, 243] on p "Add competency" at bounding box center [435, 247] width 41 height 8
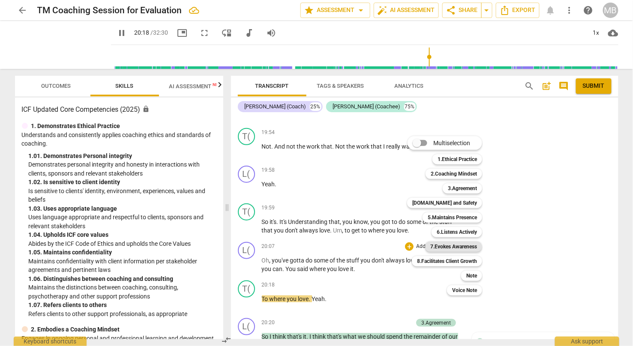
click at [448, 247] on b "7.Evokes Awareness" at bounding box center [453, 247] width 47 height 10
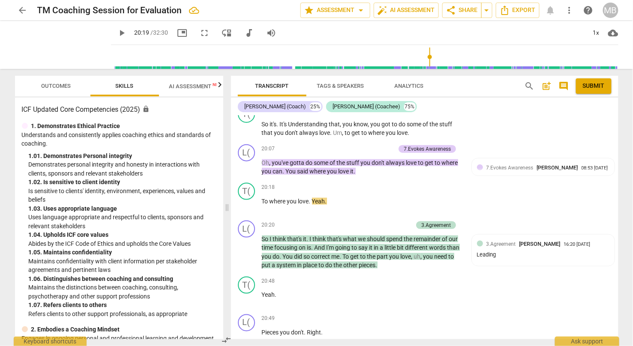
scroll to position [1, 0]
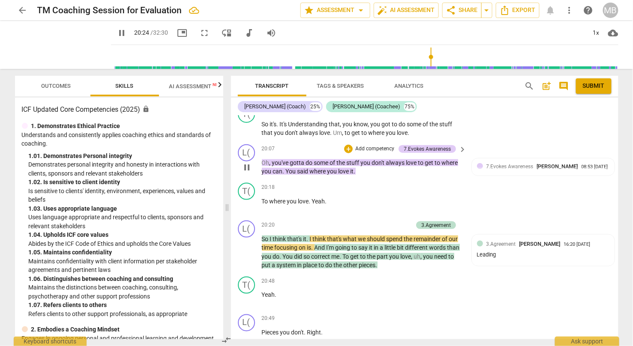
click at [416, 159] on span "love" at bounding box center [412, 162] width 12 height 7
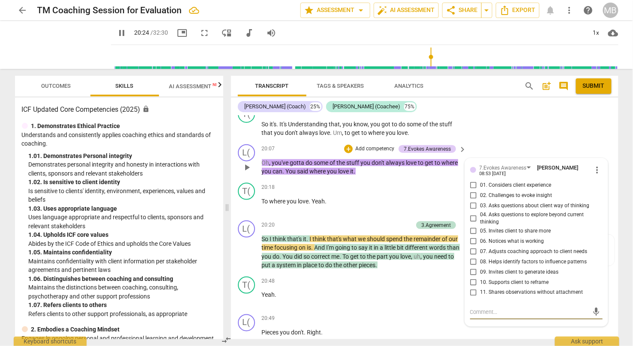
scroll to position [0, 0]
click at [426, 145] on div "7.Evokes Awareness" at bounding box center [427, 149] width 47 height 8
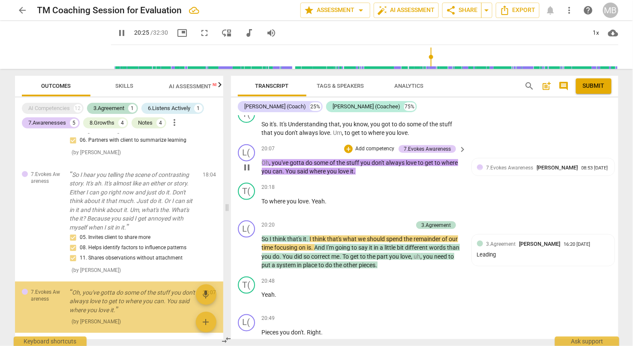
scroll to position [625, 0]
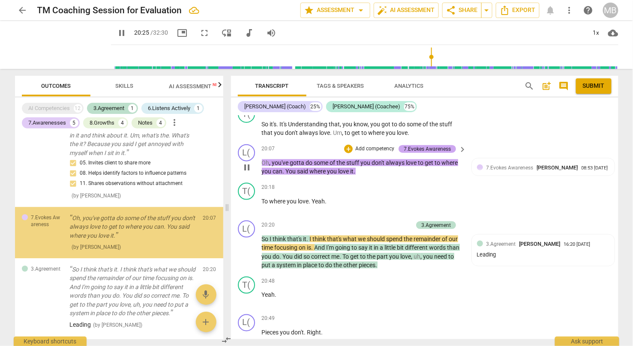
click at [444, 145] on div "7.Evokes Awareness" at bounding box center [427, 149] width 47 height 8
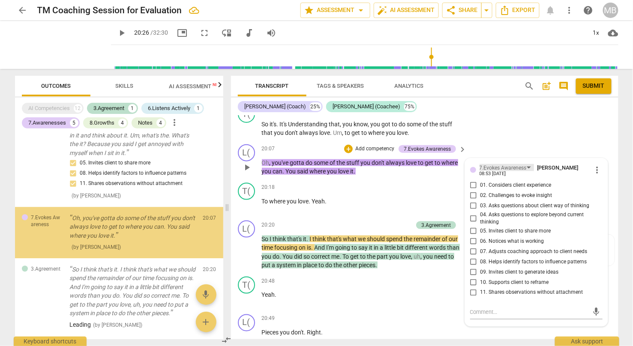
click at [526, 164] on div "7.Evokes Awareness" at bounding box center [506, 167] width 54 height 7
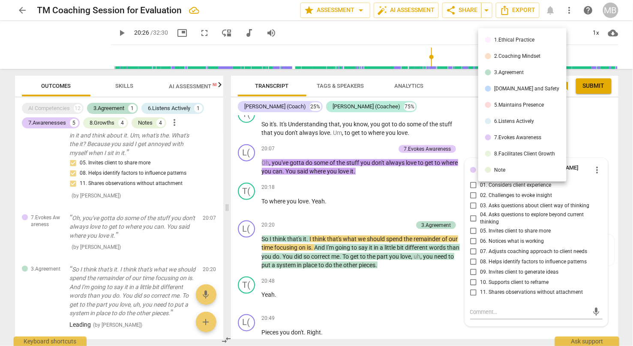
click at [524, 138] on div "7.Evokes Awareness" at bounding box center [517, 137] width 47 height 5
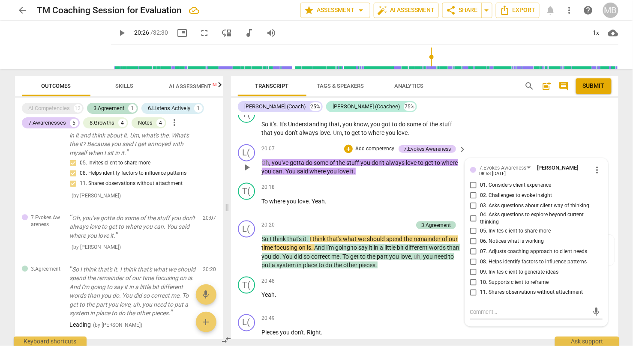
click at [538, 165] on span "more_vert" at bounding box center [597, 170] width 10 height 10
click at [538, 153] on li "Delete" at bounding box center [604, 156] width 30 height 16
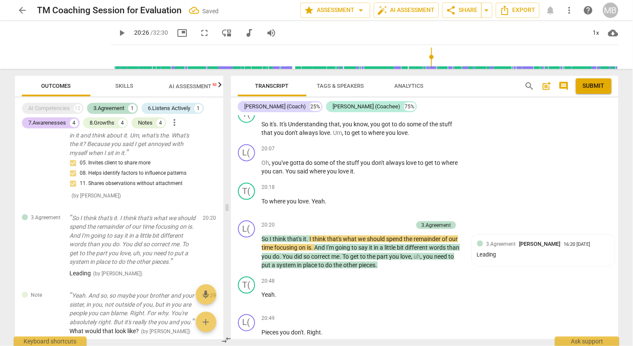
click at [117, 32] on span "play_arrow" at bounding box center [122, 33] width 10 height 10
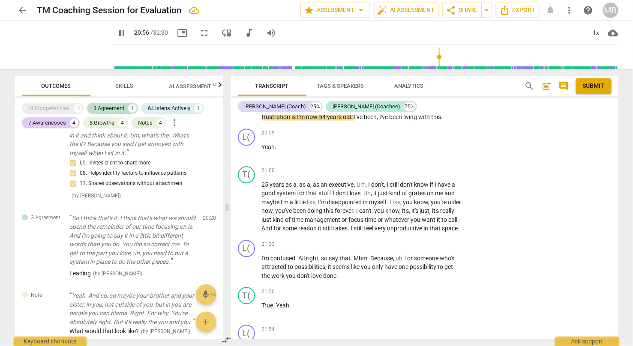
scroll to position [4507, 0]
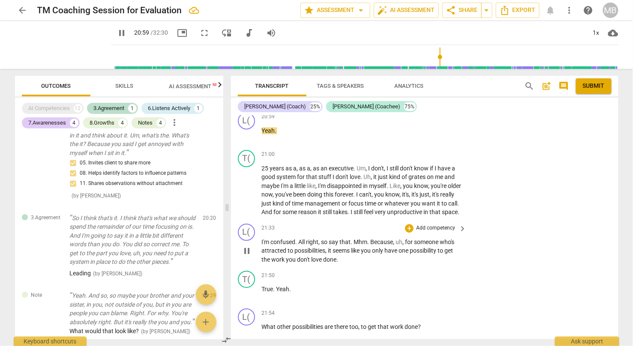
click at [265, 239] on span "I'm" at bounding box center [266, 242] width 9 height 7
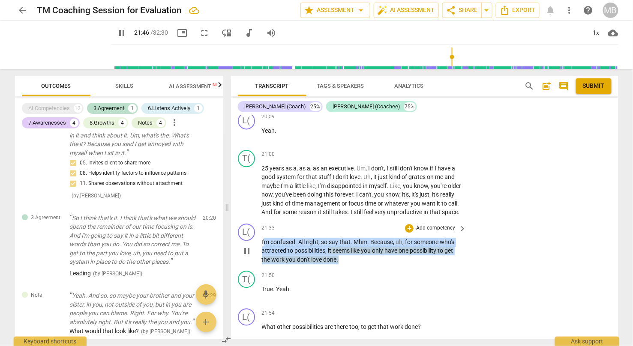
drag, startPoint x: 262, startPoint y: 213, endPoint x: 341, endPoint y: 232, distance: 81.4
click at [341, 238] on p "I'm confused . All right , so say that . Mhm . Because , uh , for someone who's…" at bounding box center [362, 251] width 200 height 27
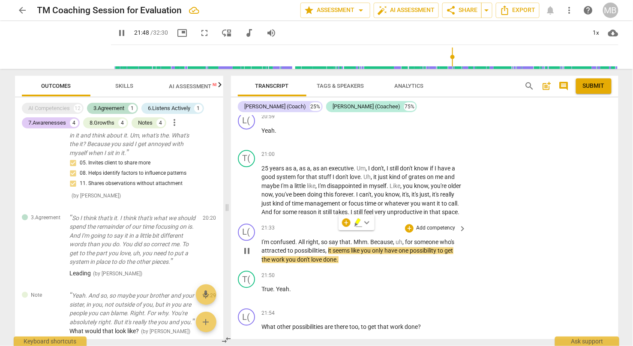
click at [424, 225] on p "Add competency" at bounding box center [435, 229] width 41 height 8
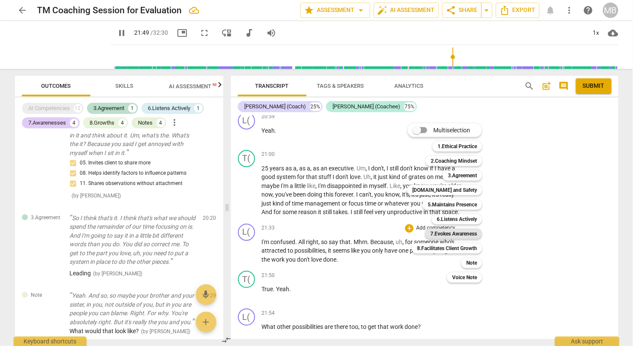
click at [469, 233] on b "7.Evokes Awareness" at bounding box center [453, 234] width 47 height 10
type input "1310"
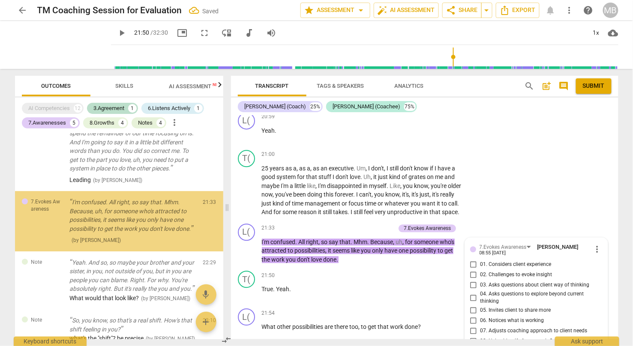
scroll to position [4645, 0]
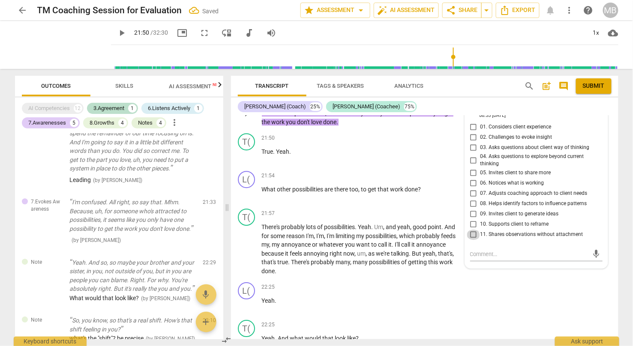
click at [475, 230] on input "11. Shares observations without attachment" at bounding box center [473, 235] width 14 height 10
checkbox input "true"
click at [299, 171] on div "21:54 + Add competency keyboard_arrow_right" at bounding box center [365, 175] width 206 height 9
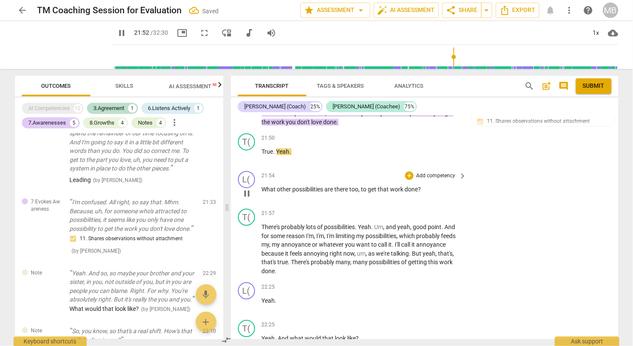
click at [266, 186] on span "What" at bounding box center [269, 189] width 15 height 7
drag, startPoint x: 261, startPoint y: 160, endPoint x: 430, endPoint y: 164, distance: 169.2
click at [430, 185] on p "What other possibilities are there too , to get that work done ?" at bounding box center [362, 189] width 200 height 9
click at [416, 172] on p "Add competency" at bounding box center [435, 176] width 41 height 8
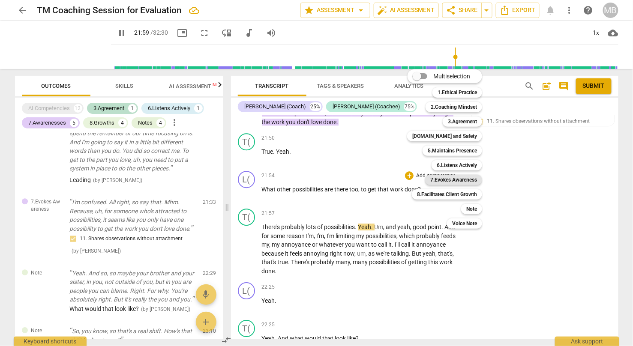
click at [446, 179] on b "7.Evokes Awareness" at bounding box center [453, 180] width 47 height 10
type input "1320"
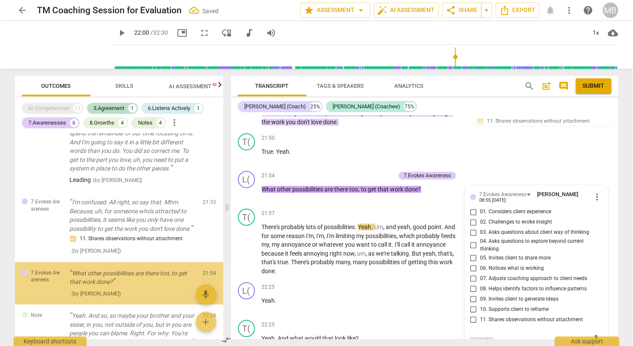
scroll to position [783, 0]
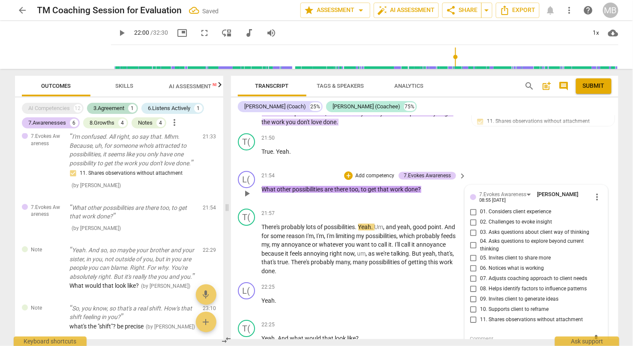
click at [473, 217] on input "02. Challenges to evoke insight" at bounding box center [473, 222] width 14 height 10
checkbox input "true"
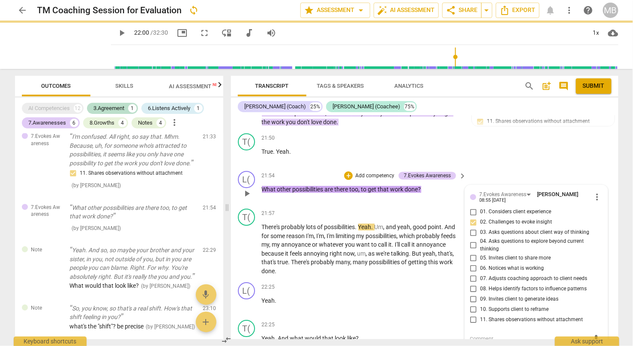
click at [471, 227] on input "03. Asks questions about client way of thinking" at bounding box center [473, 232] width 14 height 10
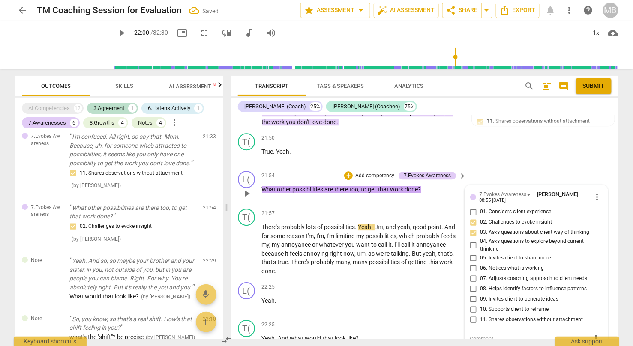
click at [471, 227] on input "03. Asks questions about client way of thinking" at bounding box center [473, 232] width 14 height 10
click at [472, 227] on input "03. Asks questions about client way of thinking" at bounding box center [473, 232] width 14 height 10
checkbox input "true"
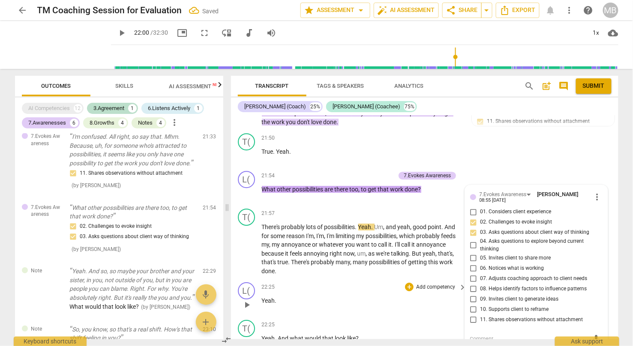
click at [245, 294] on span "play_arrow" at bounding box center [247, 305] width 10 height 10
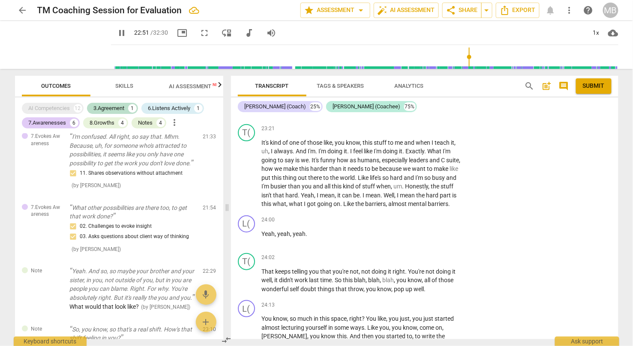
scroll to position [5111, 0]
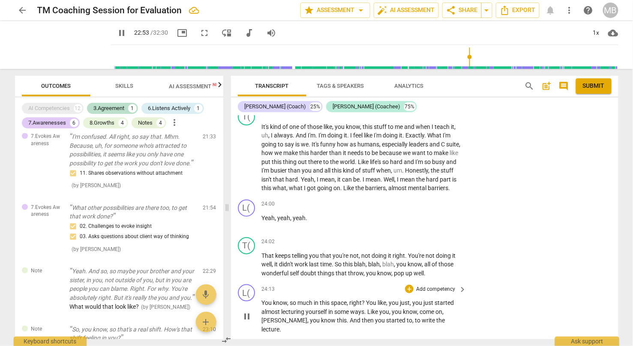
click at [267, 294] on span "You" at bounding box center [268, 302] width 12 height 7
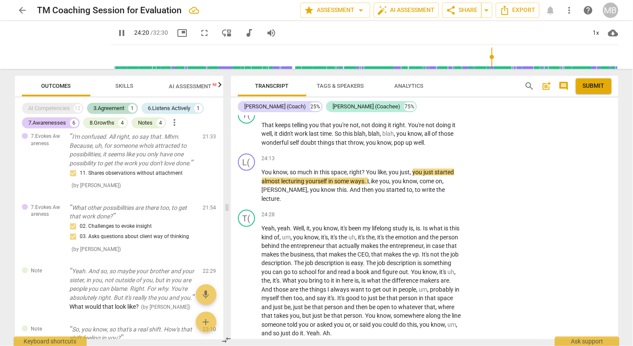
scroll to position [5258, 0]
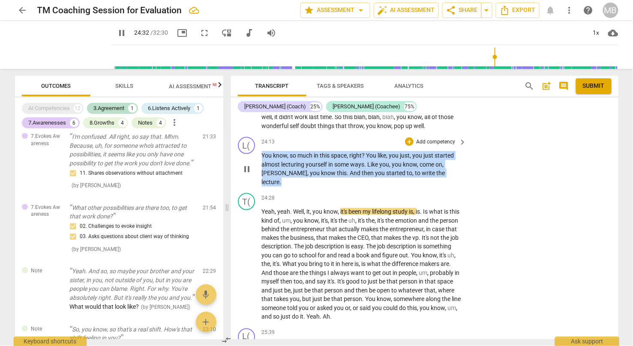
drag, startPoint x: 262, startPoint y: 128, endPoint x: 424, endPoint y: 146, distance: 163.0
click at [424, 151] on p "You know , so much in this space , right ? You like , you just , you just start…" at bounding box center [362, 168] width 200 height 35
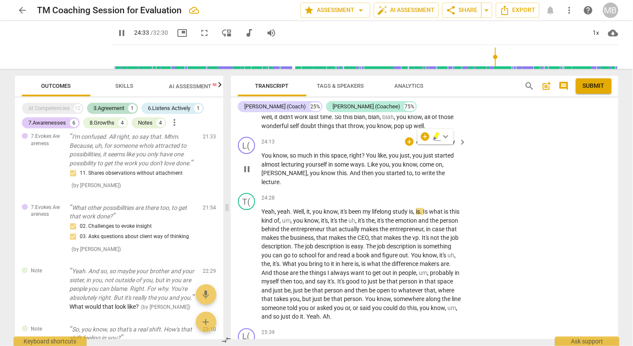
click at [419, 138] on p "Add competency" at bounding box center [435, 142] width 41 height 8
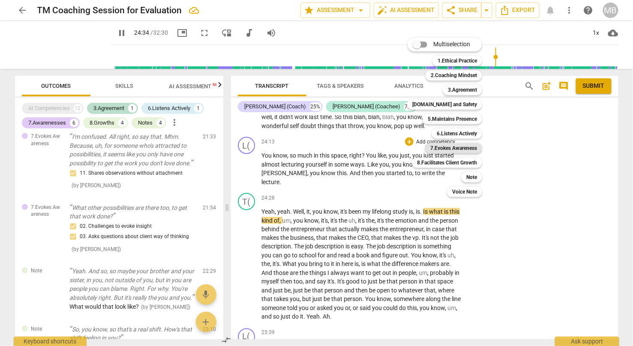
click at [449, 146] on b "7.Evokes Awareness" at bounding box center [453, 148] width 47 height 10
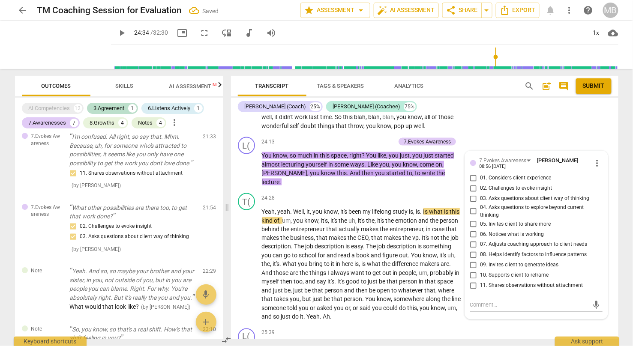
scroll to position [964, 0]
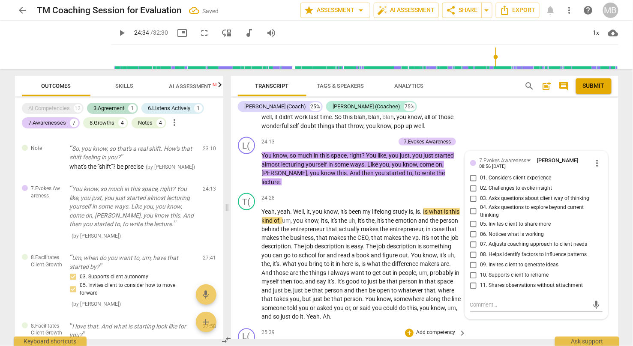
click at [250, 294] on span "play_arrow" at bounding box center [247, 352] width 10 height 10
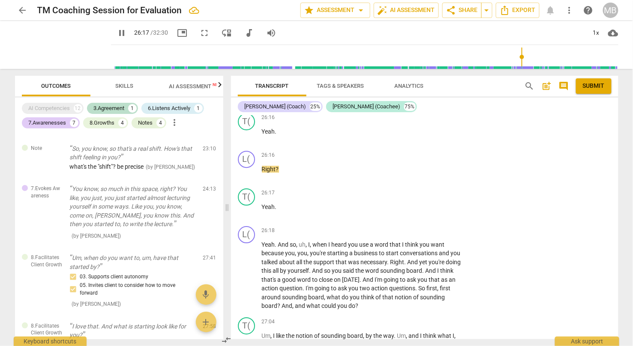
scroll to position [5699, 0]
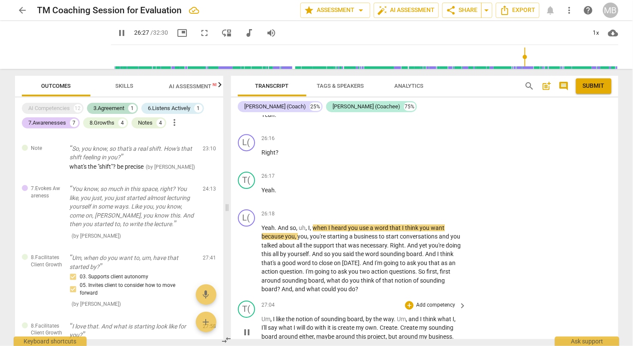
click at [538, 294] on div "T( play_arrow pause 27:04 + Add competency keyboard_arrow_right Um , I like the…" at bounding box center [424, 325] width 387 height 56
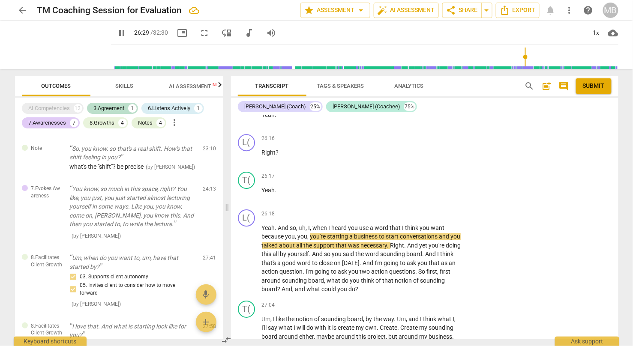
click at [538, 294] on div "L( play_arrow pause 00:00 + Add competency keyboard_arrow_right Did you bring t…" at bounding box center [424, 228] width 387 height 224
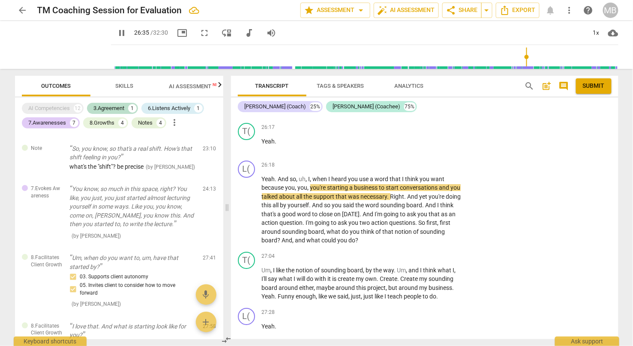
scroll to position [5764, 0]
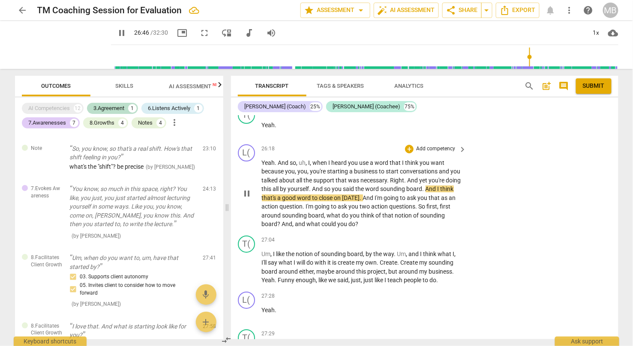
click at [384, 194] on span "I'm" at bounding box center [379, 197] width 9 height 7
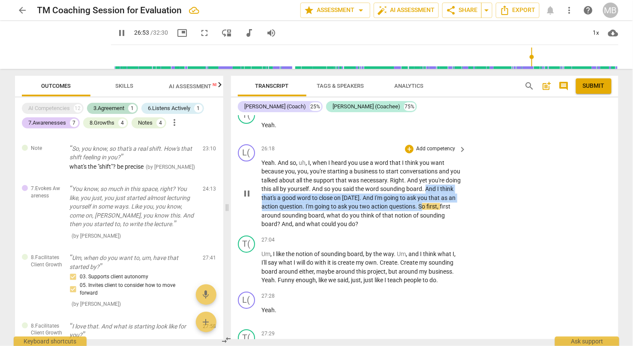
drag, startPoint x: 442, startPoint y: 147, endPoint x: 430, endPoint y: 167, distance: 23.1
click at [430, 167] on p "Yeah . And so , uh , I , when I heard you use a word that I think you want beca…" at bounding box center [362, 193] width 200 height 70
click at [454, 153] on icon "button" at bounding box center [454, 153] width 5 height 6
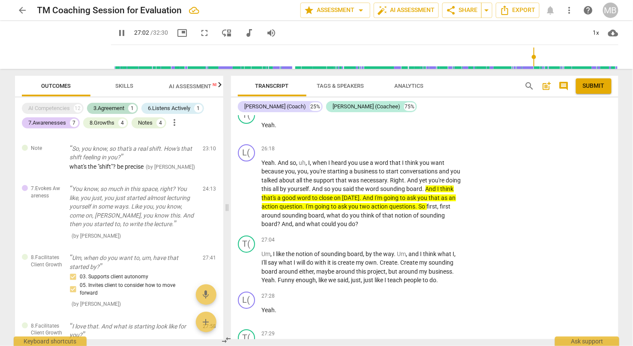
click at [117, 32] on span "pause" at bounding box center [122, 33] width 10 height 10
type input "1623"
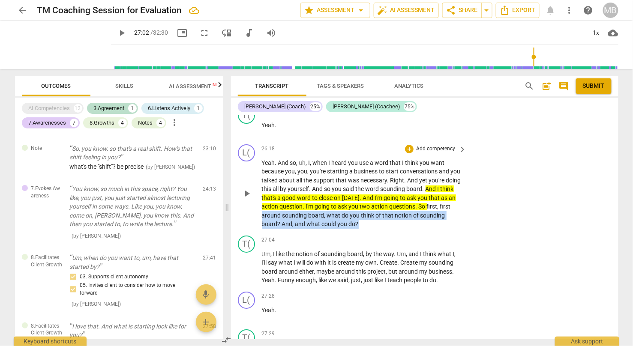
drag, startPoint x: 261, startPoint y: 175, endPoint x: 366, endPoint y: 185, distance: 105.0
click at [366, 185] on p "Yeah . And so , uh , I , when I heard you use a word that I think you want beca…" at bounding box center [362, 193] width 200 height 70
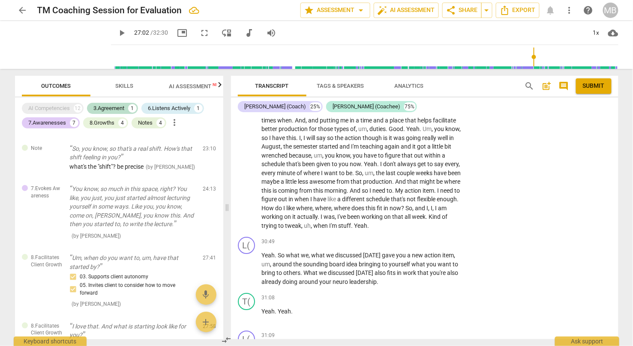
scroll to position [6646, 0]
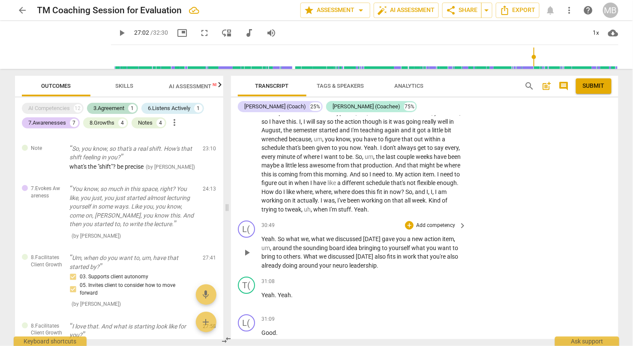
click at [421, 222] on p "Add competency" at bounding box center [435, 226] width 41 height 8
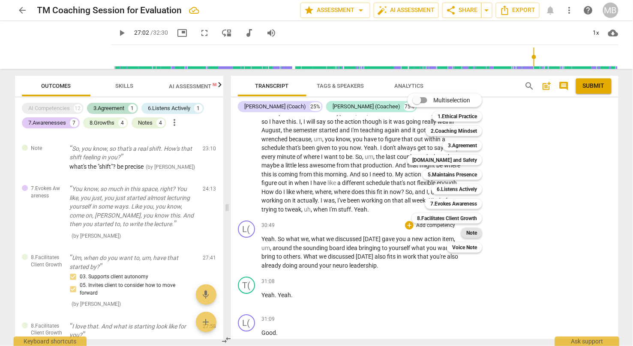
click at [467, 233] on b "Note" at bounding box center [471, 233] width 11 height 10
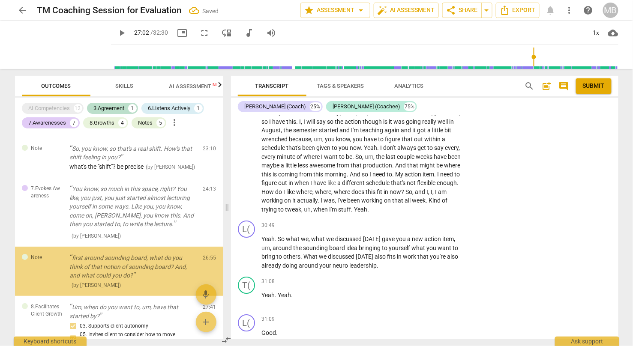
scroll to position [1023, 0]
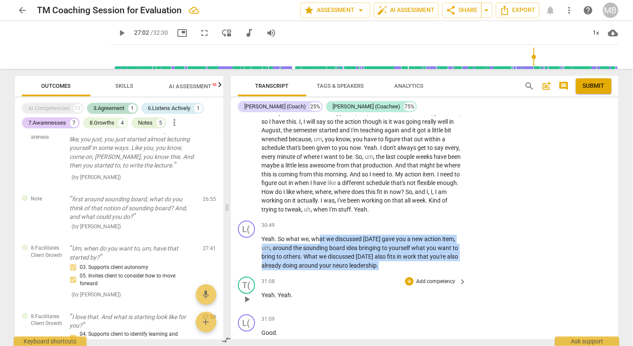
drag, startPoint x: 320, startPoint y: 189, endPoint x: 381, endPoint y: 221, distance: 69.0
click at [381, 221] on div "L( play_arrow pause 00:00 + Add competency keyboard_arrow_right Did you bring t…" at bounding box center [424, 228] width 387 height 224
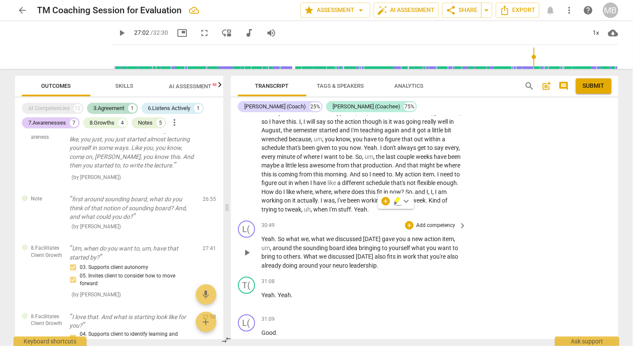
click at [425, 222] on p "Add competency" at bounding box center [435, 226] width 41 height 8
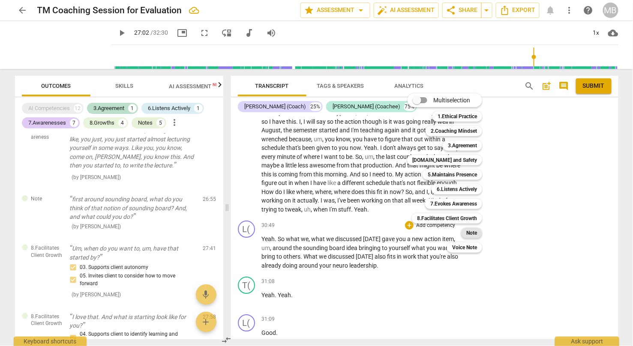
click at [468, 232] on b "Note" at bounding box center [471, 233] width 11 height 10
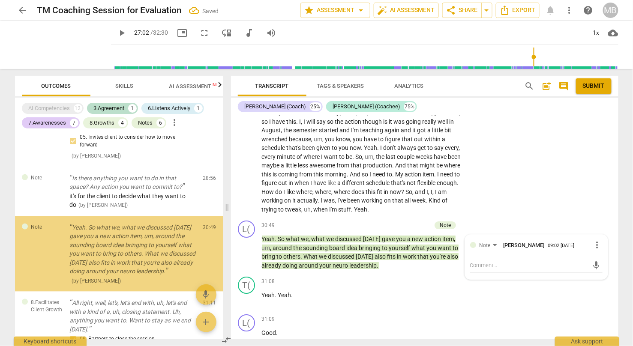
scroll to position [1274, 0]
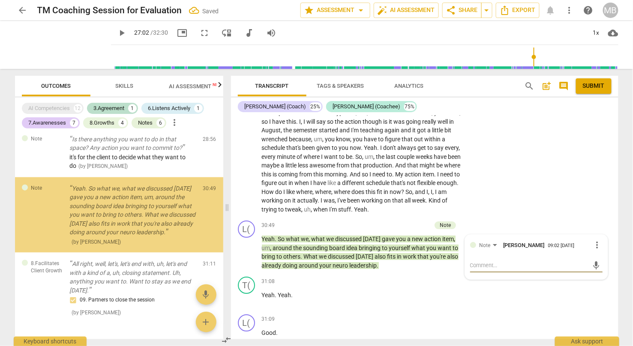
type textarea "i"
type textarea "in"
type textarea "inv"
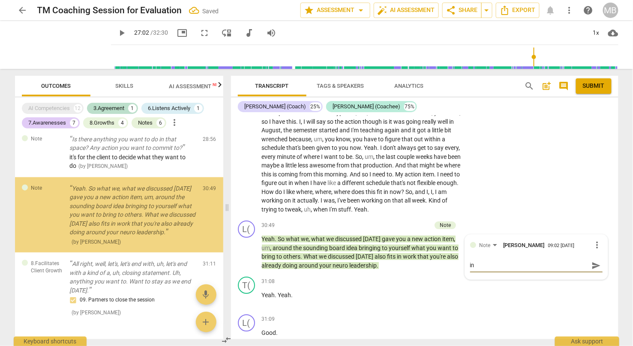
type textarea "inv"
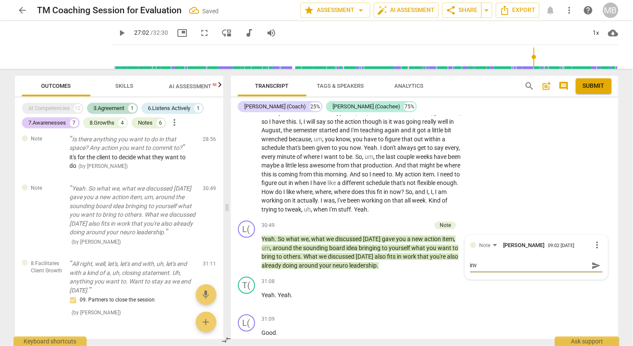
type textarea "invi"
type textarea "invit"
type textarea "invite"
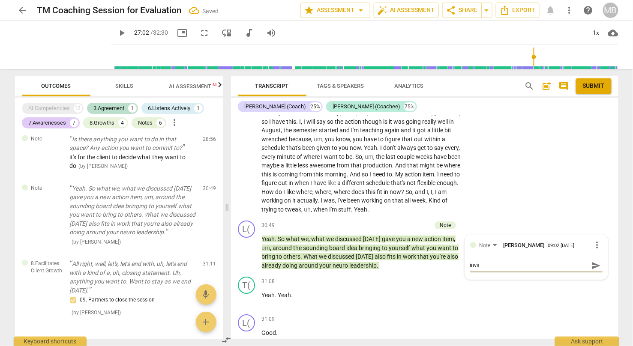
type textarea "invite"
type textarea "invite t"
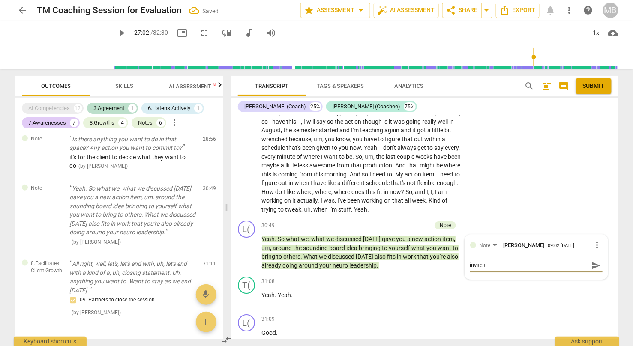
type textarea "invite [PERSON_NAME]"
type textarea "invite the"
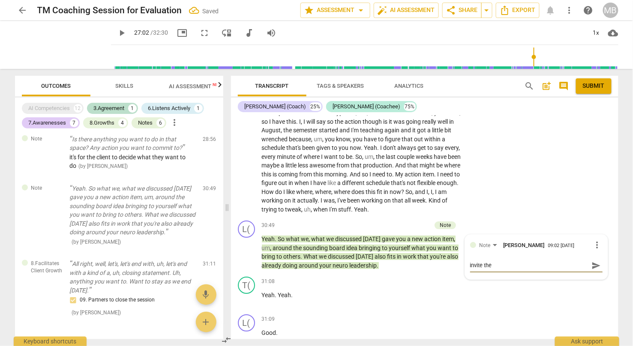
type textarea "invite the"
type textarea "invite the c"
type textarea "invite the cl"
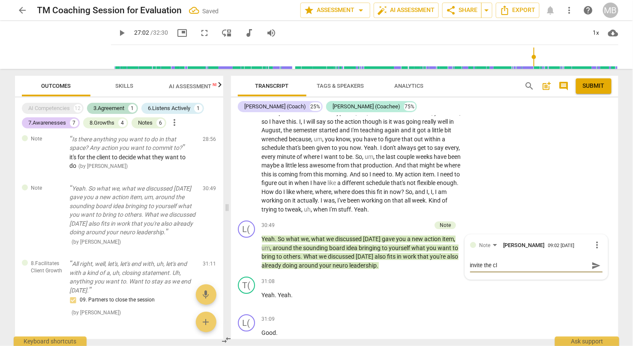
type textarea "invite the cli"
type textarea "invite the clie"
type textarea "invite the clien"
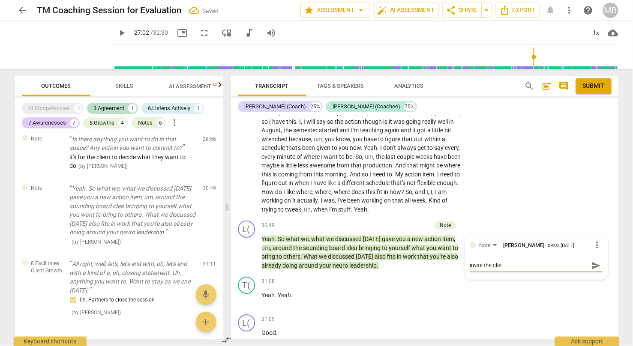
type textarea "invite the clien"
type textarea "invite the client"
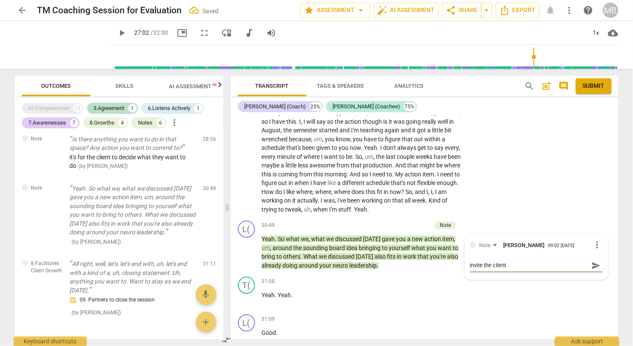
type textarea "invite the client t"
type textarea "invite the client to"
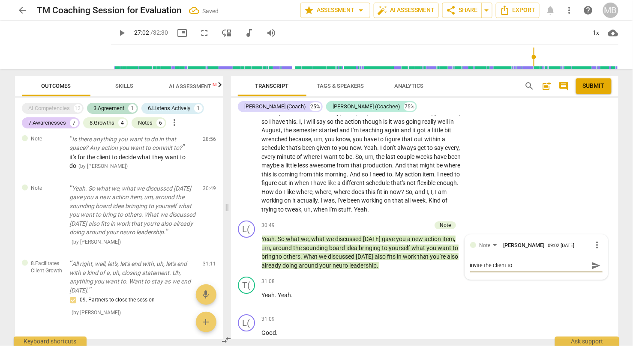
type textarea "invite the client to"
type textarea "invite the client to s"
type textarea "invite the client to su"
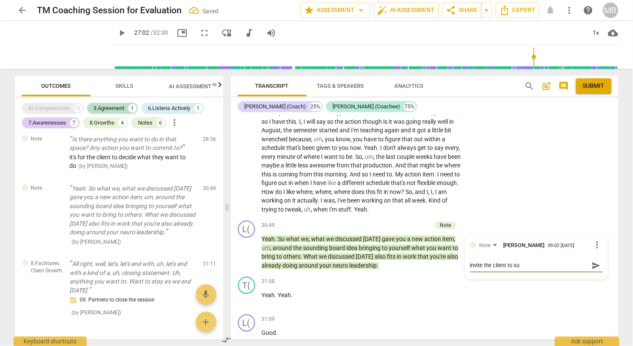
type textarea "invite the client to sum"
type textarea "invite the client to summ"
type textarea "invite the client to summa"
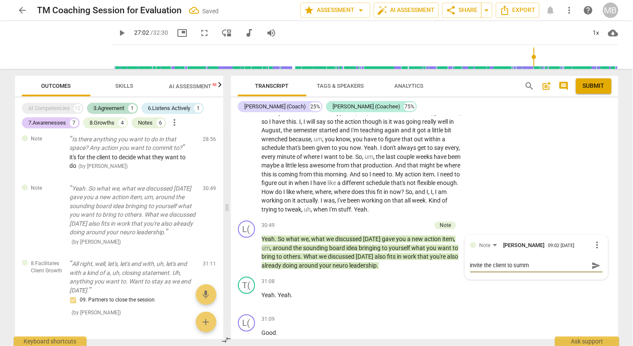
type textarea "invite the client to summa"
type textarea "invite the client to [PERSON_NAME]"
type textarea "invite the client to summari"
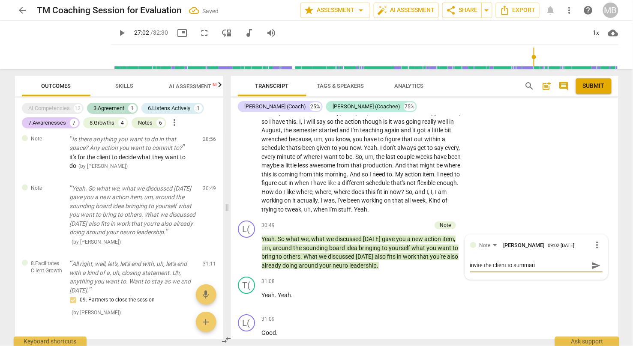
type textarea "invite the client to summariz"
type textarea "invite the client to summarize"
type textarea "invite the client to summarize,"
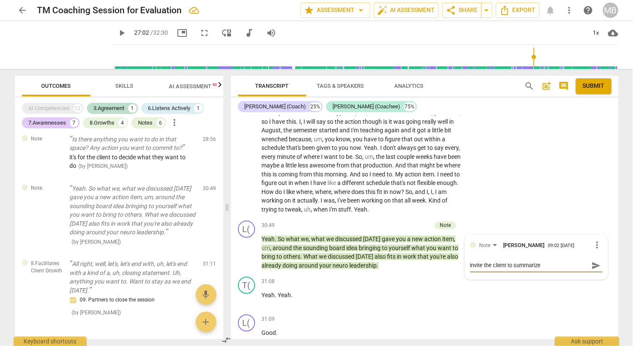
type textarea "invite the client to summarize,"
type textarea "invite the client to summarize, e"
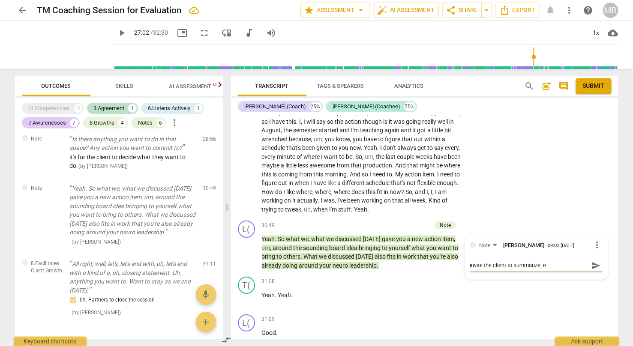
type textarea "invite the client to summarize, ea"
type textarea "invite the client to summarize, eas"
type textarea "invite the client to summarize, easi"
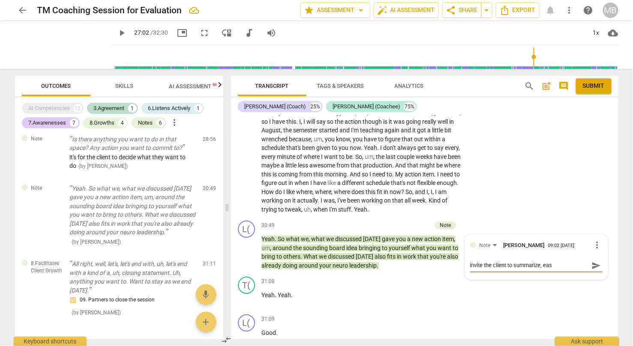
type textarea "invite the client to summarize, easi"
type textarea "invite the client to summarize, easie"
type textarea "invite the client to summarize, easier"
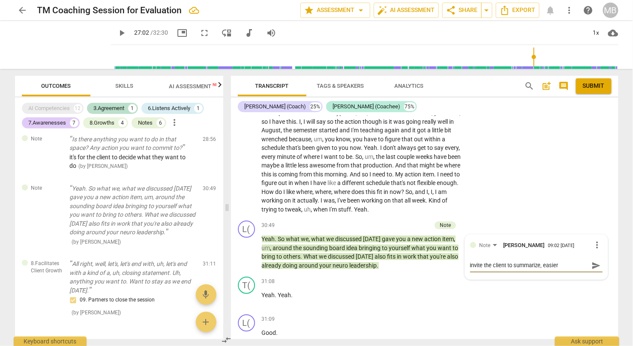
type textarea "invite the client to summarize, easier"
type textarea "invite the client to summarize, easier f"
type textarea "invite the client to summarize, easier fo"
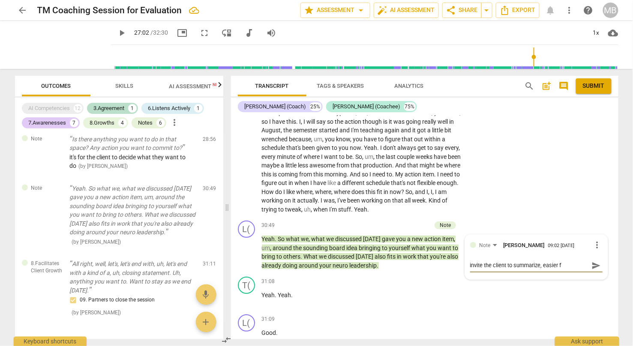
type textarea "invite the client to summarize, easier fo"
type textarea "invite the client to summarize, easier for"
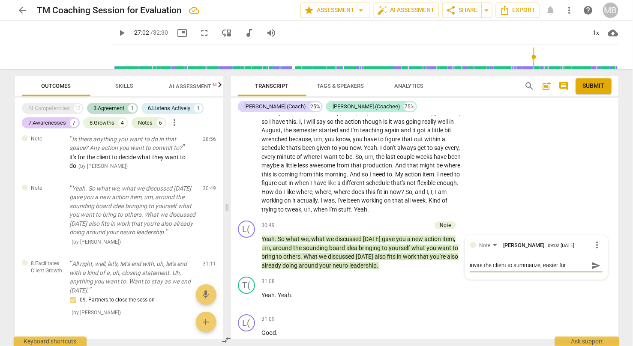
type textarea "invite the client to summarize, easier for y"
type textarea "invite the client to summarize, easier for yo"
type textarea "invite the client to summarize, easier for you"
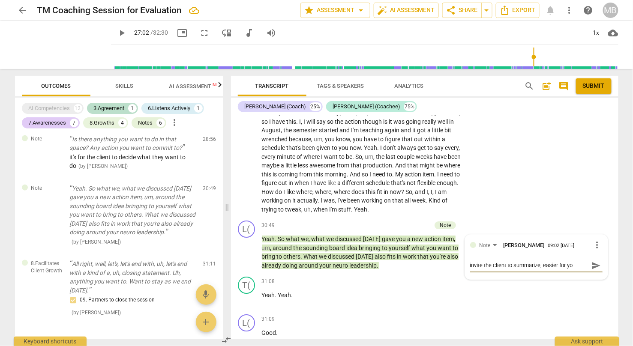
type textarea "invite the client to summarize, easier for you"
type textarea "invite the client to summarize, easier for you ;"
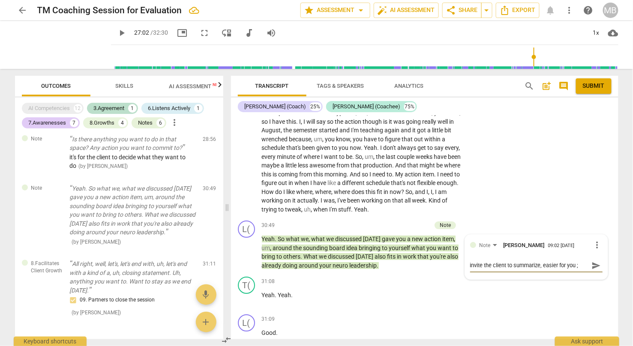
type textarea "invite the client to summarize, easier for you ;-"
type textarea "invite the client to summarize, easier for you ;-)"
click at [538, 261] on span "send" at bounding box center [595, 265] width 9 height 9
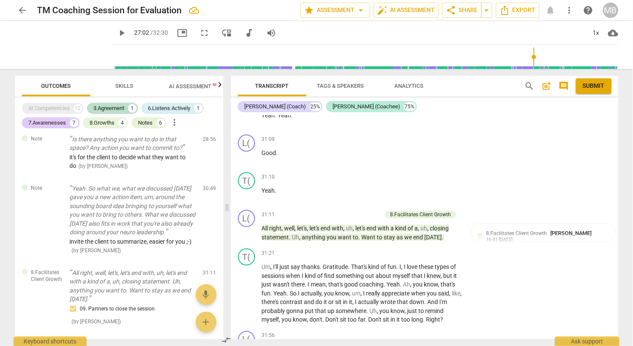
scroll to position [0, 0]
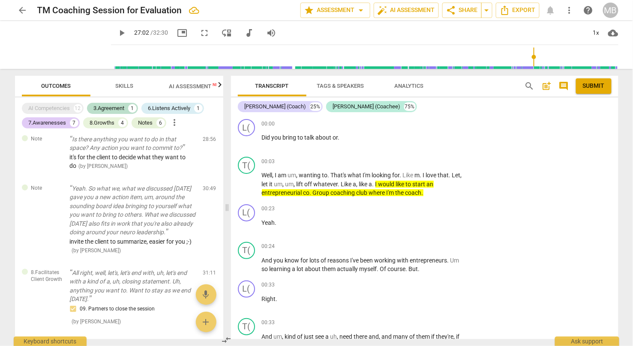
click at [410, 88] on span "Analytics" at bounding box center [409, 86] width 29 height 6
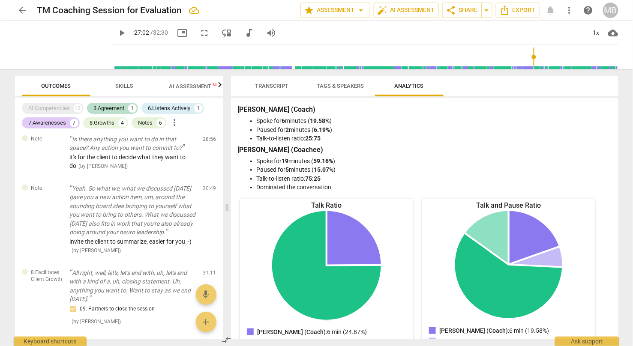
click at [281, 84] on span "Transcript" at bounding box center [271, 86] width 33 height 6
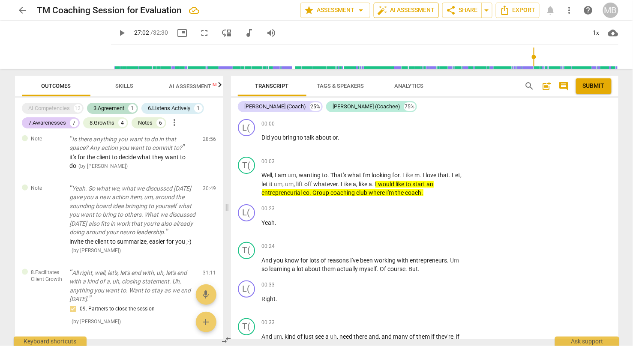
type input "1623"
click at [538, 120] on div "L( play_arrow pause 00:00 + Add competency keyboard_arrow_right Did you bring t…" at bounding box center [424, 135] width 387 height 38
click at [42, 125] on div "7.Awarenesses" at bounding box center [48, 123] width 38 height 9
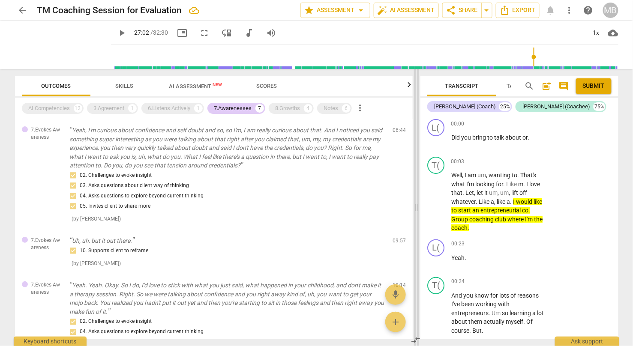
drag, startPoint x: 227, startPoint y: 106, endPoint x: 416, endPoint y: 104, distance: 188.9
click at [416, 104] on span at bounding box center [416, 207] width 5 height 277
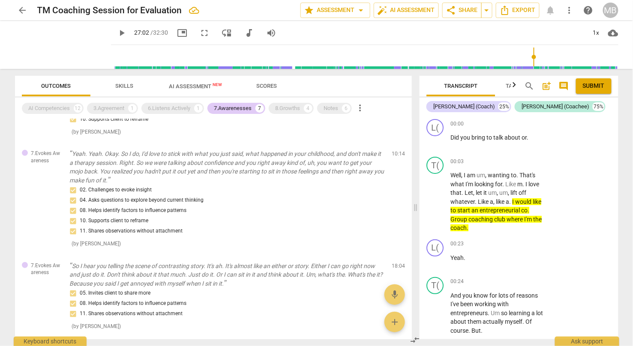
scroll to position [128, 0]
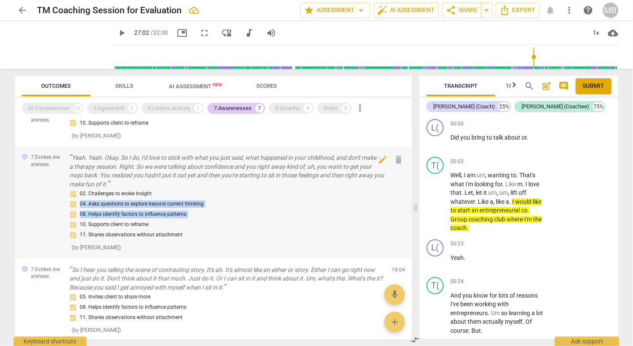
drag, startPoint x: 409, startPoint y: 192, endPoint x: 409, endPoint y: 216, distance: 24.4
click at [409, 217] on div "7.Evokes Awareness Yeah. Yeah. Okay. So I do, I'd love to stick with what you j…" at bounding box center [213, 202] width 397 height 112
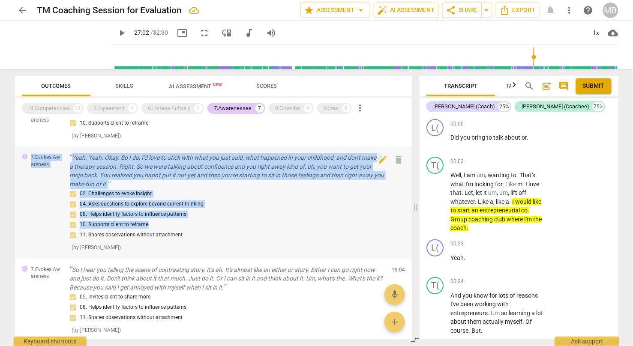
drag, startPoint x: 409, startPoint y: 221, endPoint x: 409, endPoint y: 240, distance: 19.7
click at [409, 240] on div "7.Evokes Awareness Yeah. Yeah. Okay. So I do, I'd love to stick with what you j…" at bounding box center [213, 202] width 397 height 112
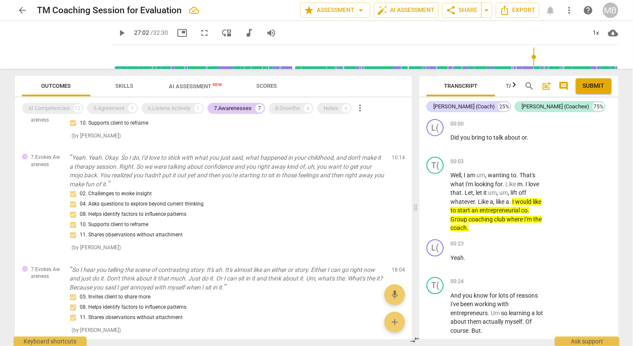
click at [412, 269] on div "Outcomes Skills AI Assessment New Scores AI Competencies 12 3.Agreement 1 6.Lis…" at bounding box center [211, 207] width 407 height 277
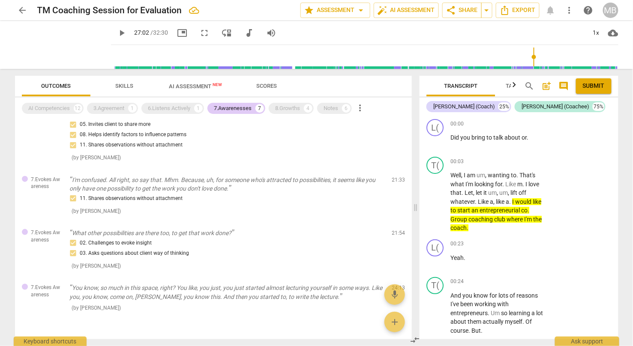
scroll to position [301, 0]
drag, startPoint x: 412, startPoint y: 245, endPoint x: 411, endPoint y: 254, distance: 8.7
click at [411, 254] on div "Outcomes Skills AI Assessment New Scores AI Competencies 12 3.Agreement 1 6.Lis…" at bounding box center [211, 207] width 407 height 277
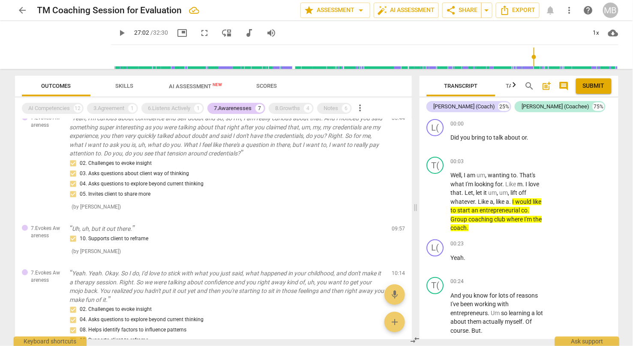
scroll to position [0, 0]
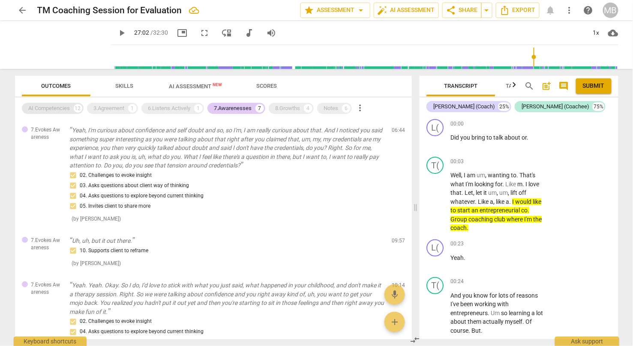
click at [60, 109] on div "AI Competencies" at bounding box center [50, 108] width 42 height 9
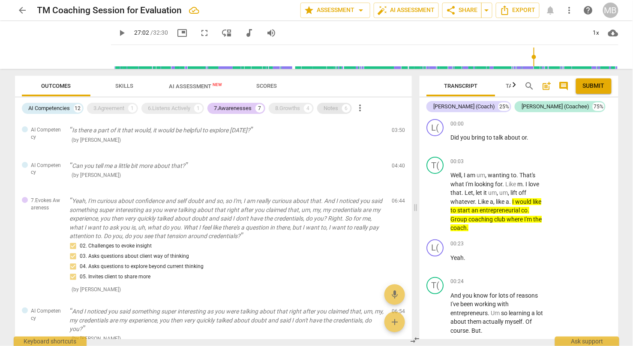
click at [336, 109] on div "Notes" at bounding box center [331, 108] width 15 height 9
click at [245, 108] on div "7.Awarenesses" at bounding box center [233, 108] width 38 height 9
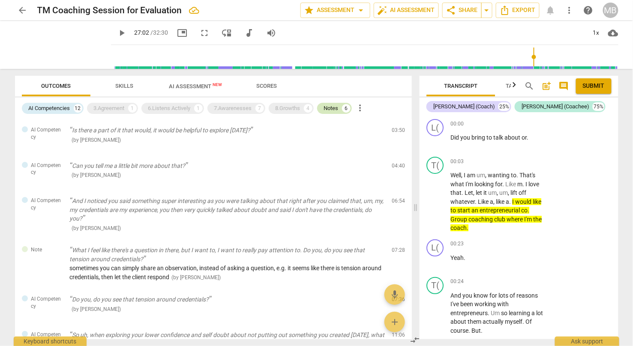
click at [335, 108] on div "Notes" at bounding box center [331, 108] width 15 height 9
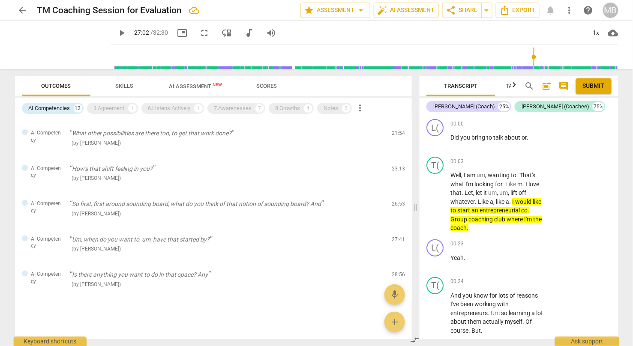
scroll to position [123, 0]
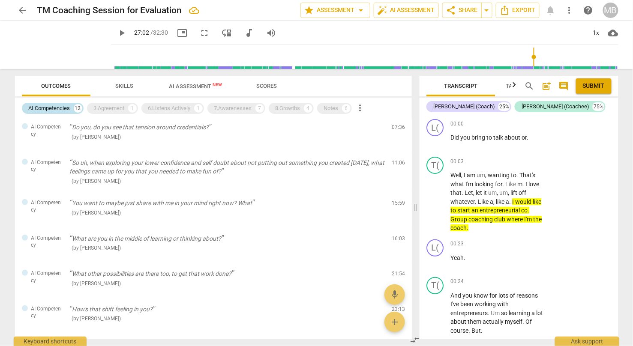
click at [60, 108] on div "AI Competencies" at bounding box center [50, 108] width 42 height 9
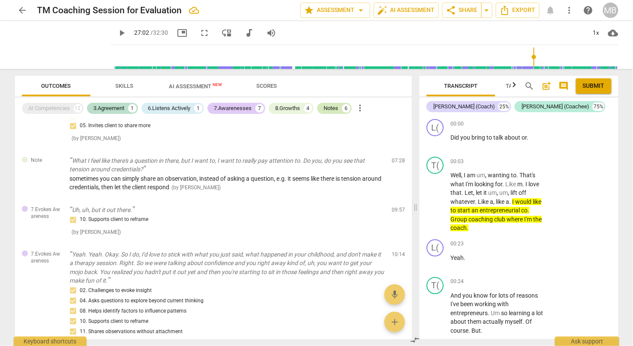
click at [338, 107] on div "Notes" at bounding box center [331, 108] width 15 height 9
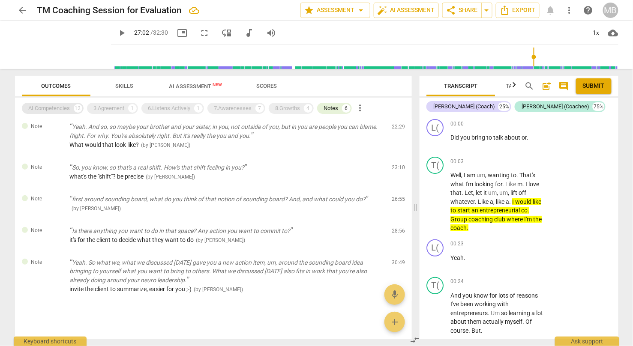
click at [49, 105] on div "AI Competencies" at bounding box center [50, 108] width 42 height 9
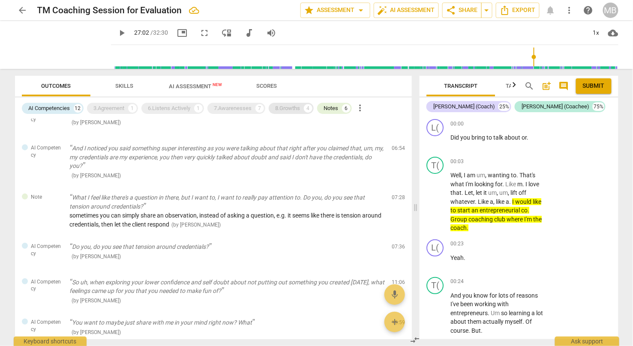
click at [293, 108] on div "8.Growths" at bounding box center [287, 108] width 25 height 9
click at [288, 106] on div "8.Growths" at bounding box center [287, 108] width 25 height 9
click at [63, 111] on div "AI Competencies" at bounding box center [50, 108] width 42 height 9
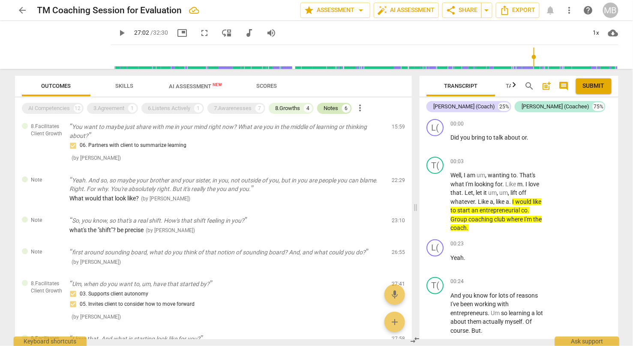
click at [344, 108] on div "6" at bounding box center [346, 108] width 9 height 9
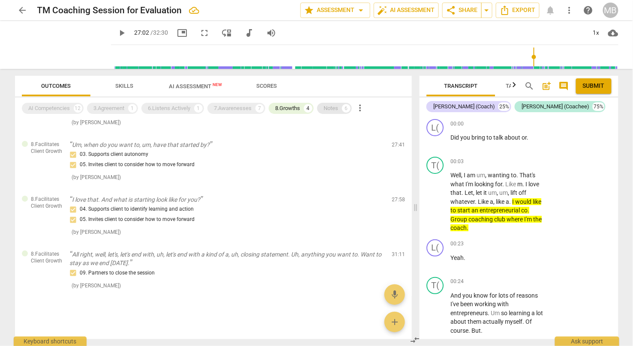
scroll to position [36, 0]
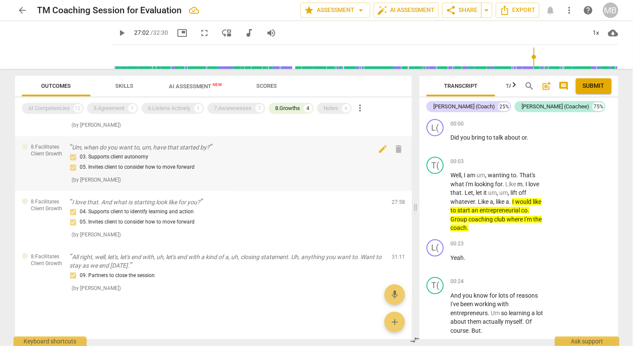
click at [198, 146] on p "Um, when do you want to, um, have that started by?" at bounding box center [227, 147] width 315 height 9
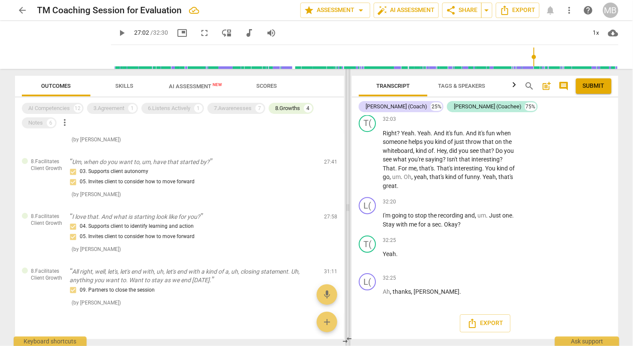
scroll to position [8375, 0]
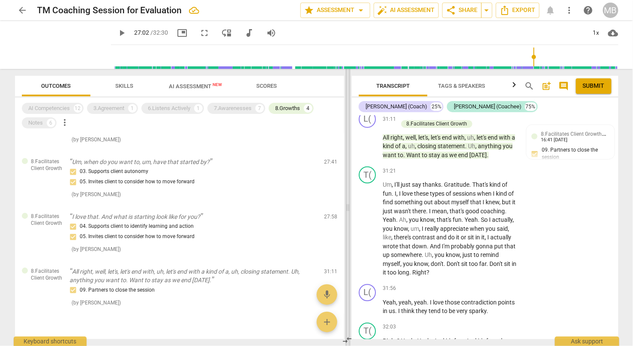
drag, startPoint x: 415, startPoint y: 210, endPoint x: 341, endPoint y: 207, distance: 74.2
click at [345, 207] on span at bounding box center [347, 207] width 5 height 277
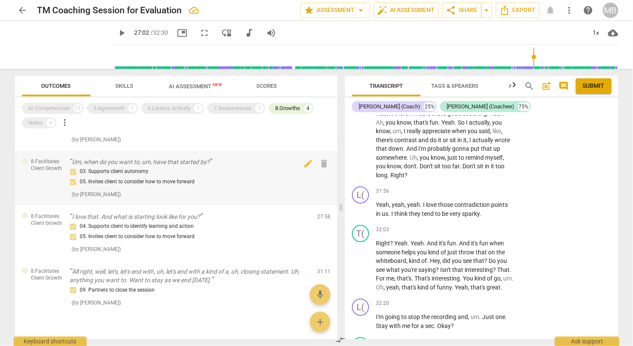
click at [138, 160] on p "Um, when do you want to, um, have that started by?" at bounding box center [190, 162] width 240 height 9
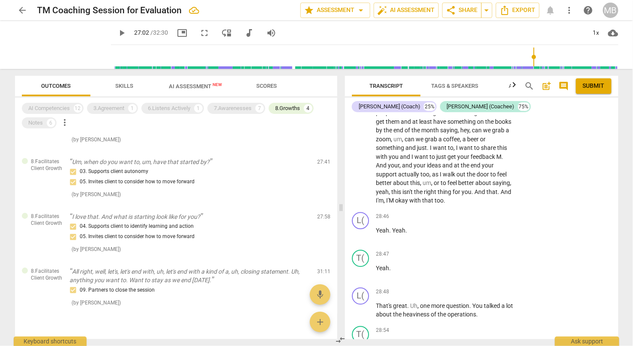
scroll to position [7484, 0]
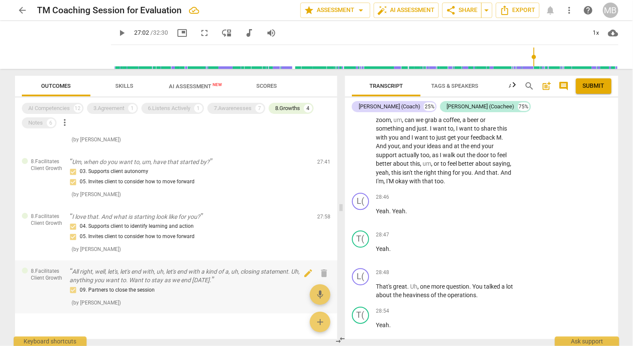
click at [102, 270] on p "All right, well, let's, let's end with, uh, let's end with a kind of a, uh, clo…" at bounding box center [190, 276] width 240 height 18
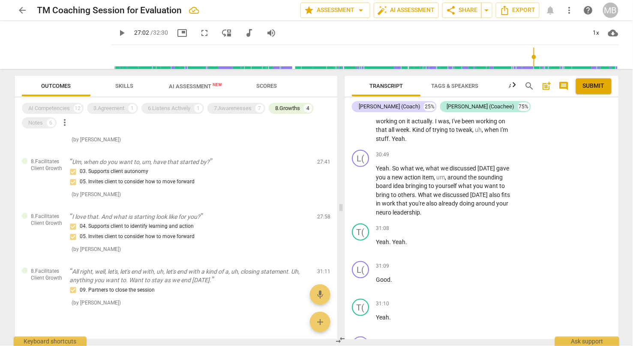
scroll to position [8090, 0]
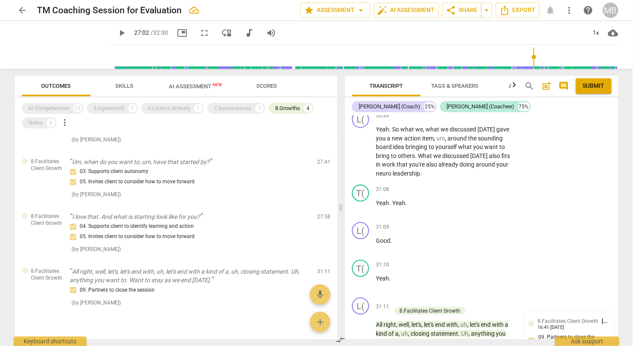
drag, startPoint x: 618, startPoint y: 326, endPoint x: 619, endPoint y: 333, distance: 6.4
click at [538, 294] on div "Transcript Tags & Speakers Analytics search post_add comment Submit [PERSON_NAM…" at bounding box center [483, 207] width 284 height 277
